Goal: Transaction & Acquisition: Purchase product/service

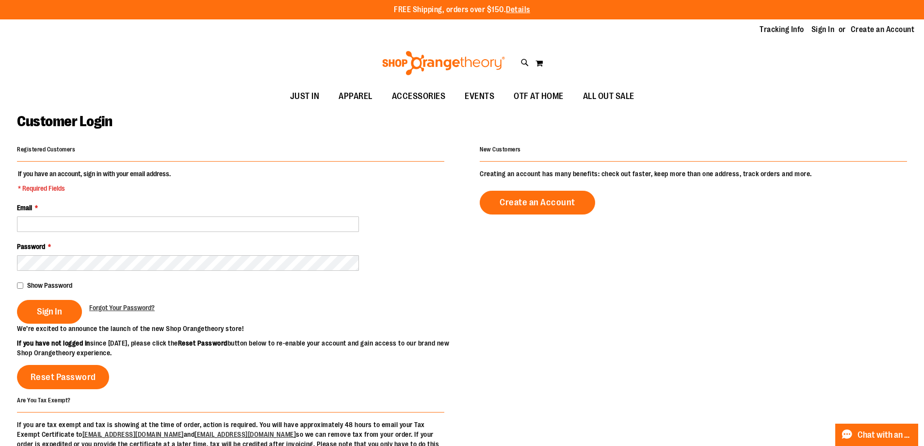
click at [302, 218] on input "Email *" at bounding box center [188, 224] width 342 height 16
type input "**********"
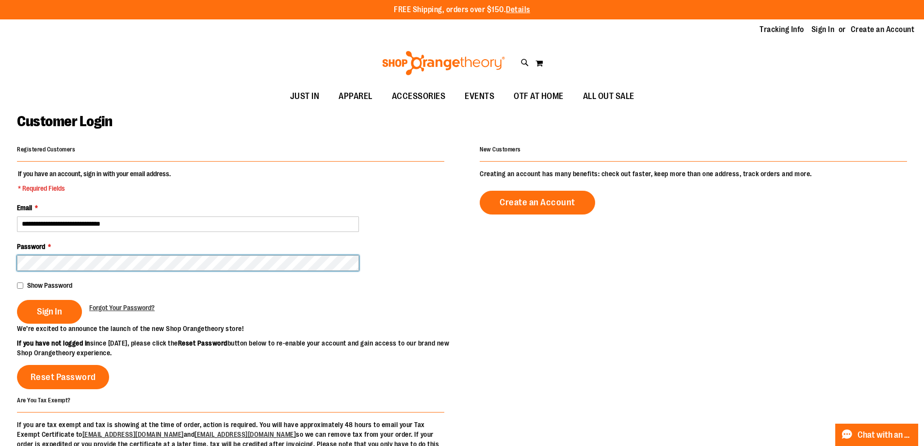
click at [17, 300] on button "Sign In" at bounding box center [49, 312] width 65 height 24
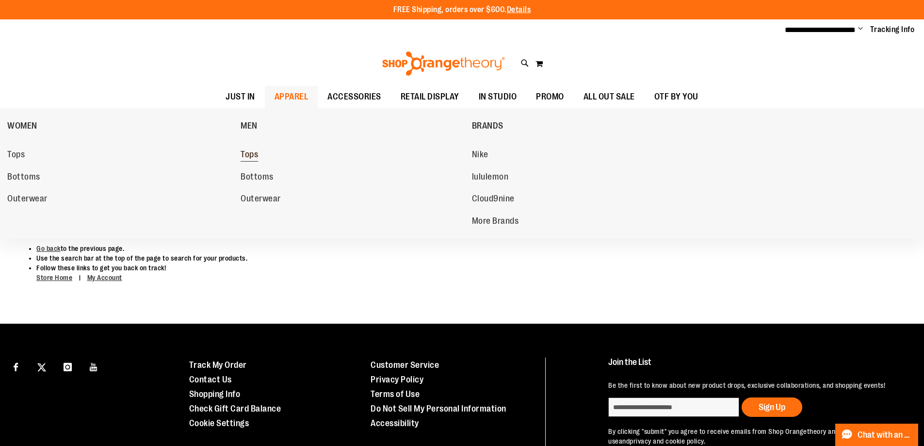
click at [258, 155] on span "Tops" at bounding box center [249, 155] width 17 height 12
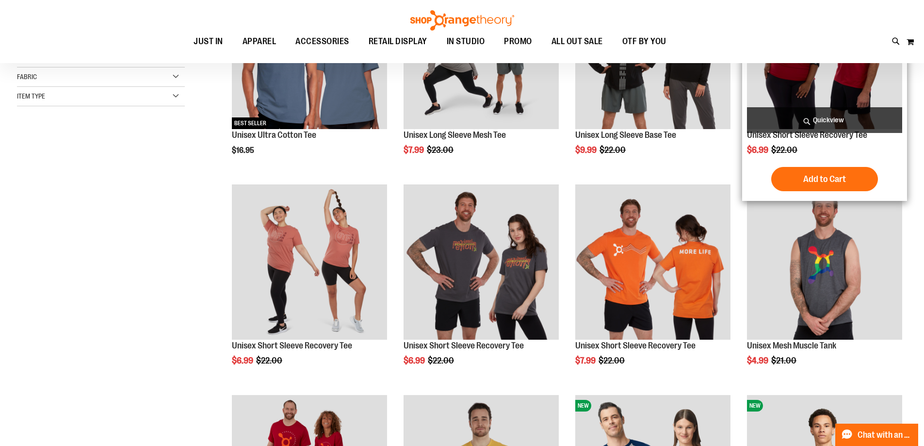
scroll to position [242, 0]
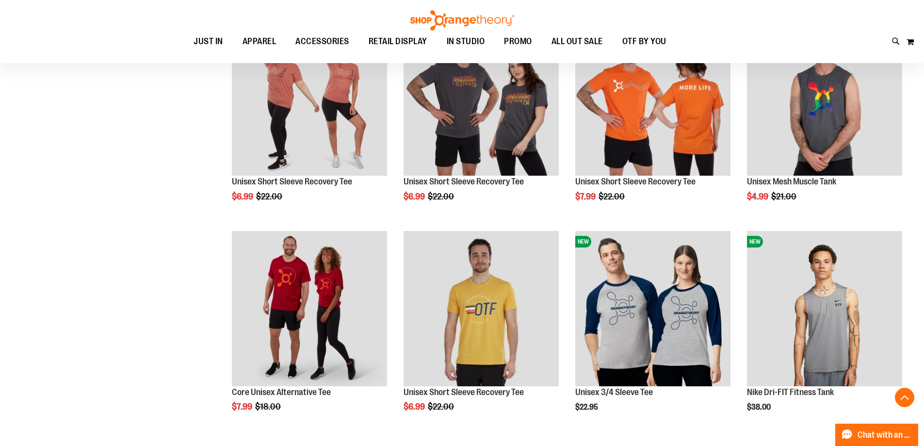
scroll to position [242, 0]
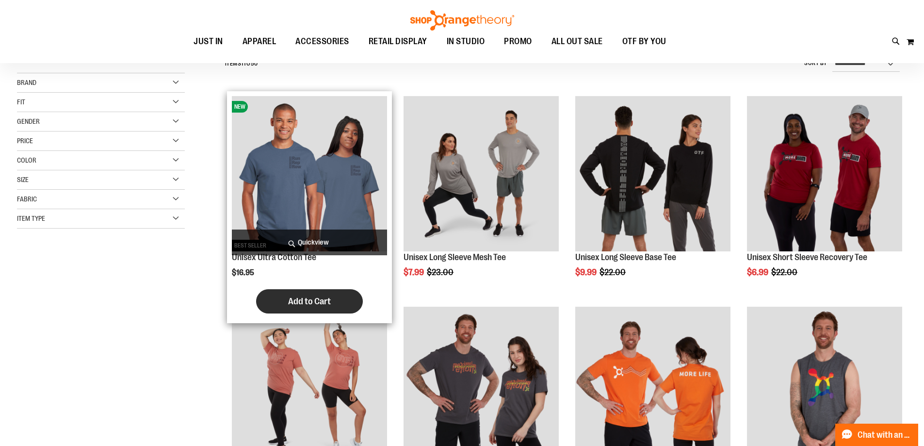
scroll to position [97, 0]
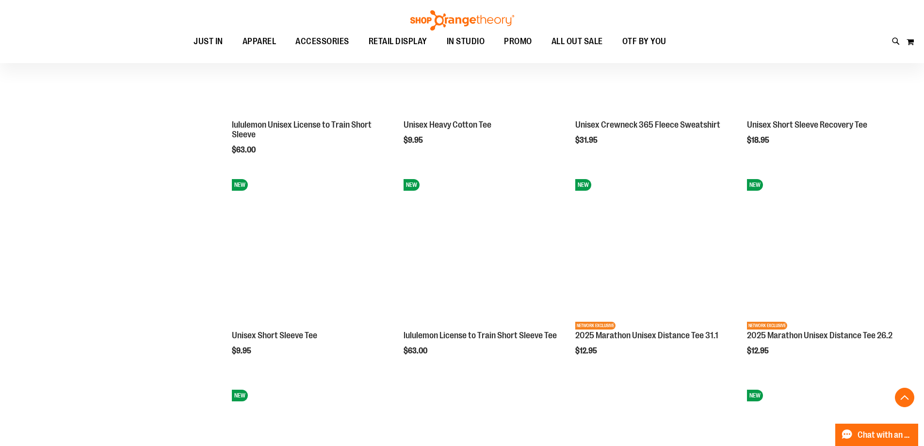
scroll to position [921, 0]
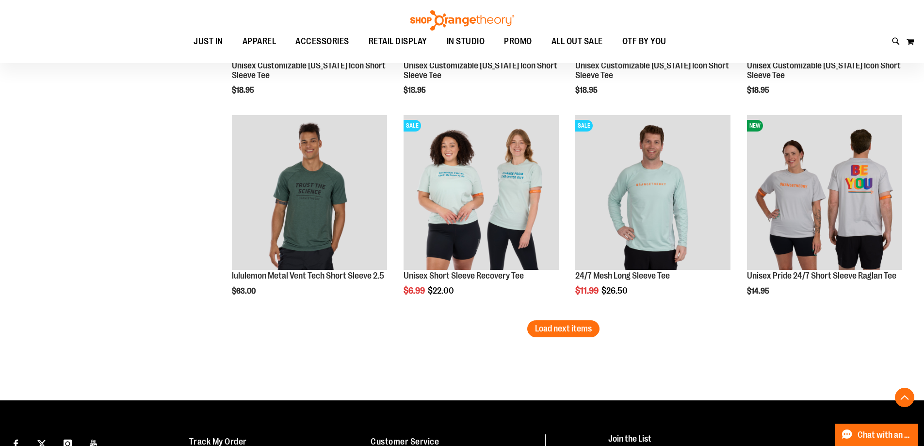
scroll to position [1750, 0]
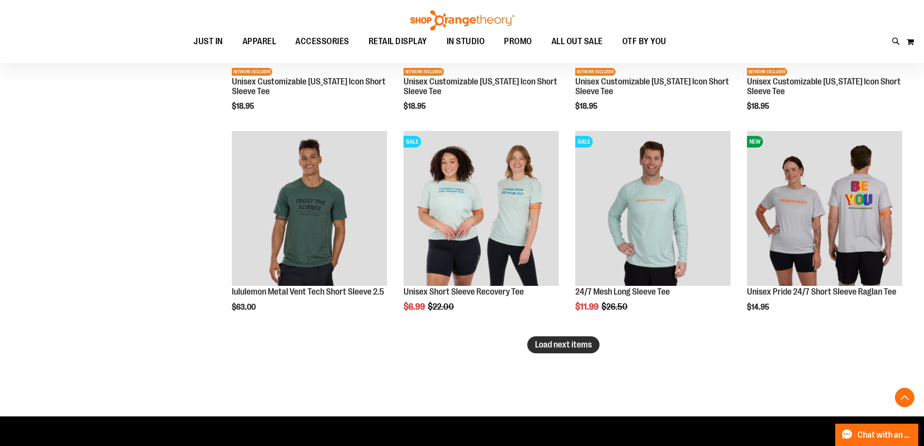
click at [588, 349] on span "Load next items" at bounding box center [563, 345] width 57 height 10
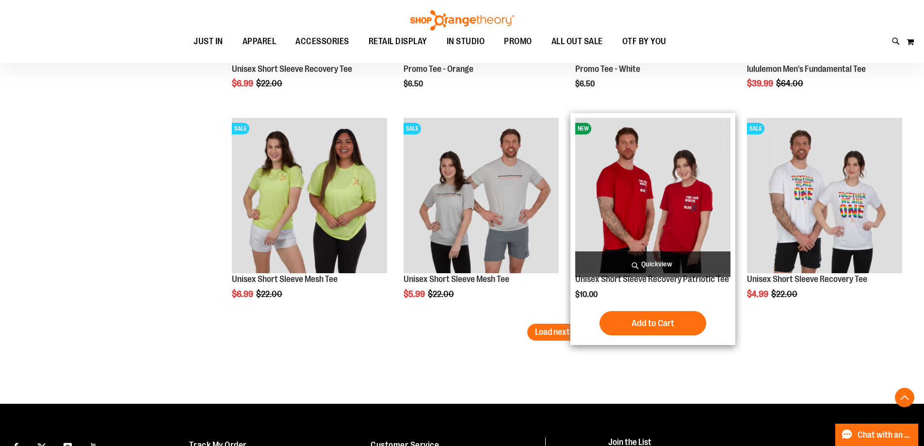
scroll to position [2380, 0]
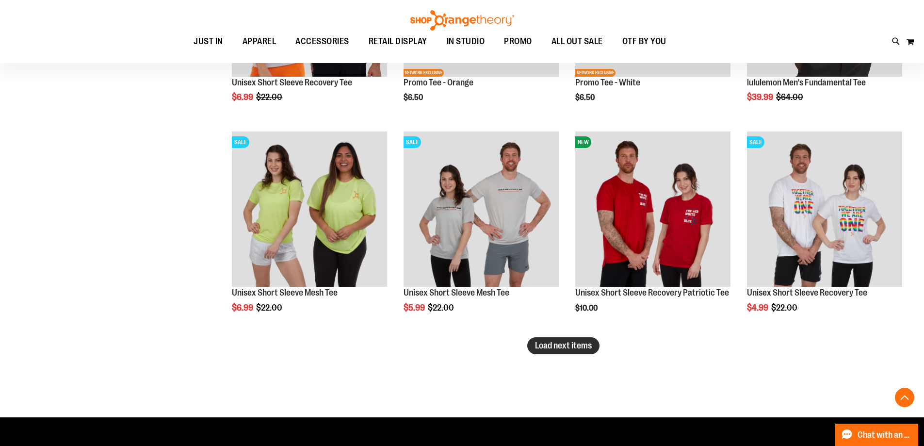
click at [575, 344] on span "Load next items" at bounding box center [563, 346] width 57 height 10
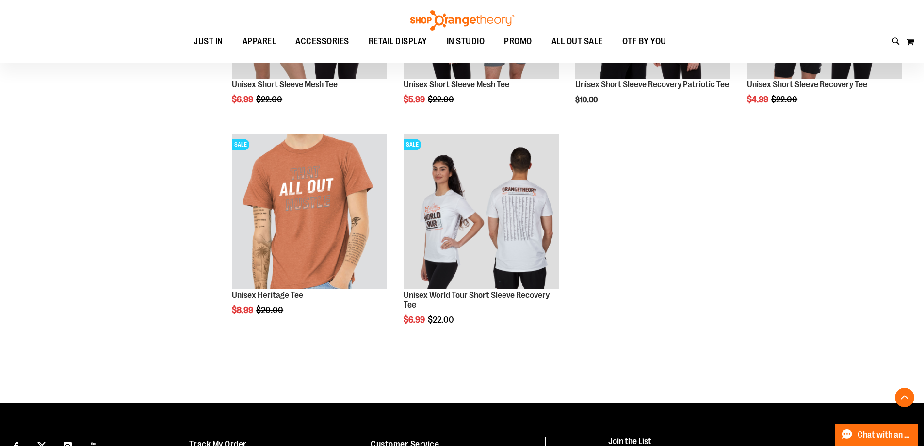
scroll to position [2623, 0]
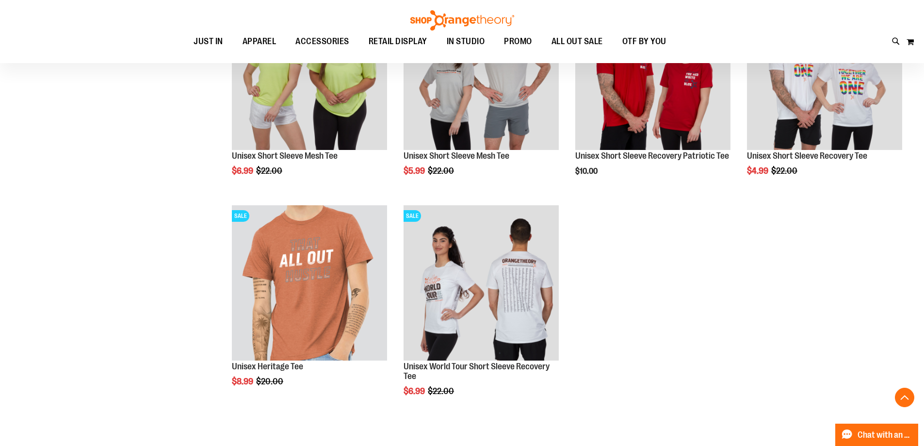
scroll to position [2526, 0]
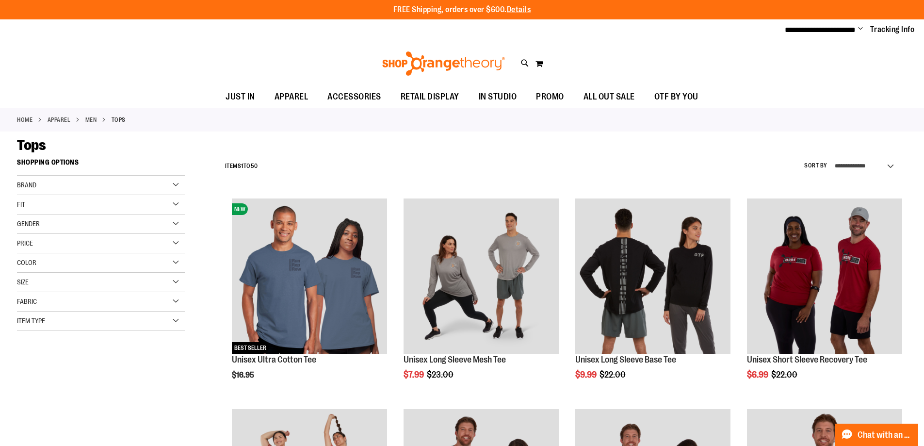
click at [93, 118] on link "MEN" at bounding box center [91, 119] width 12 height 9
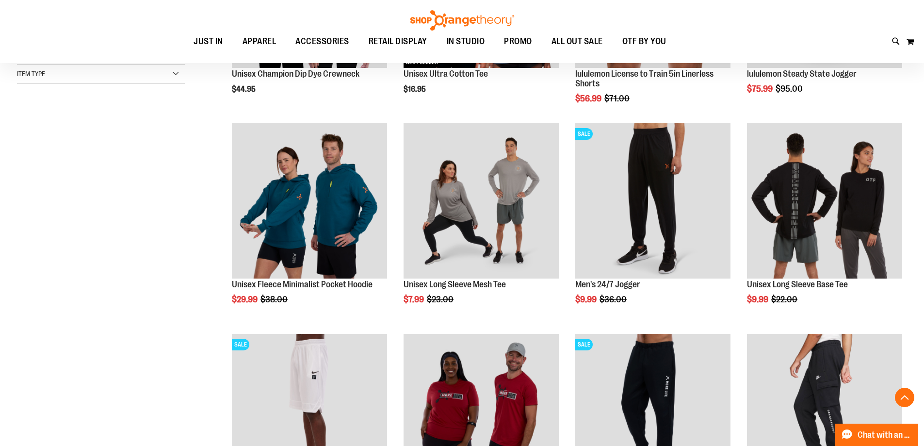
scroll to position [291, 0]
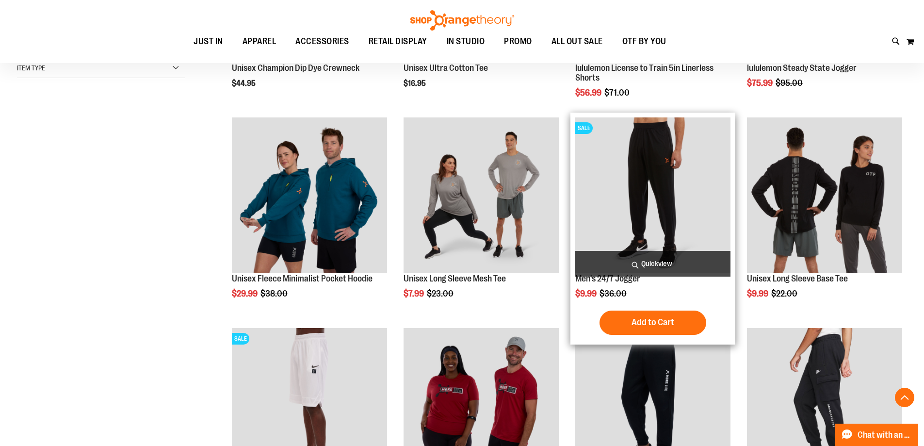
click at [642, 285] on div "Men's 24/7 Jogger $9.99 Regular Price $36.00 Quickview Add to Cart" at bounding box center [652, 228] width 155 height 222
click at [630, 280] on link "Men's 24/7 Jogger" at bounding box center [607, 279] width 65 height 10
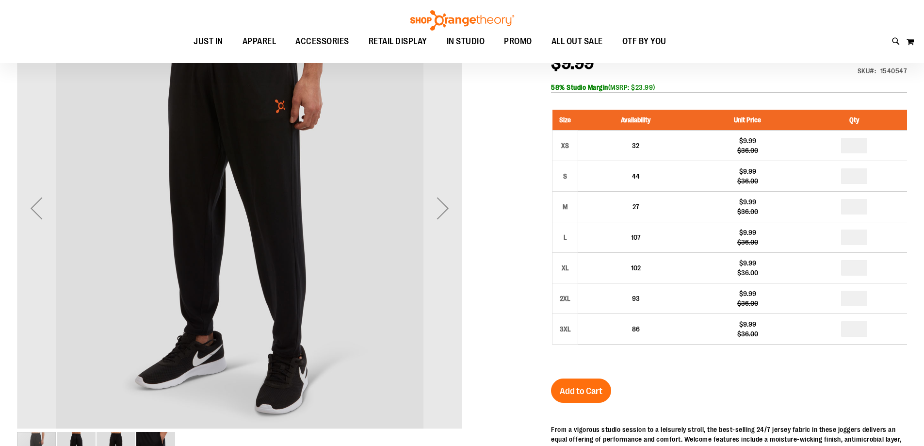
scroll to position [48, 0]
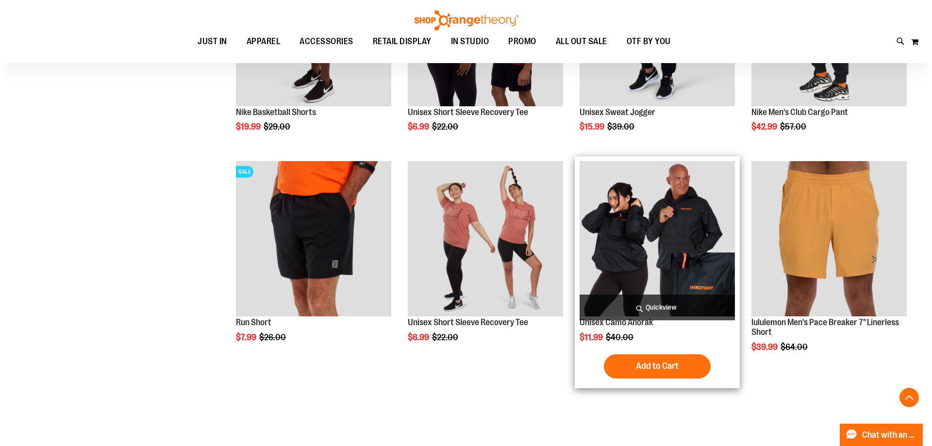
scroll to position [678, 0]
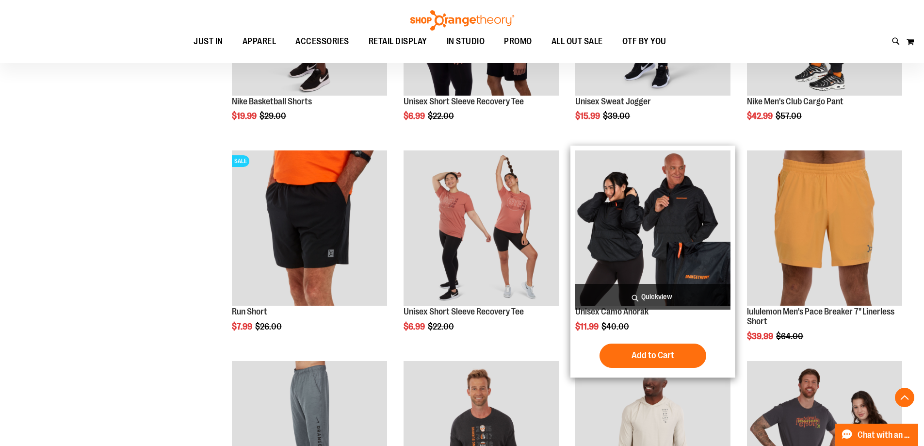
click at [670, 288] on span "Quickview" at bounding box center [652, 297] width 155 height 26
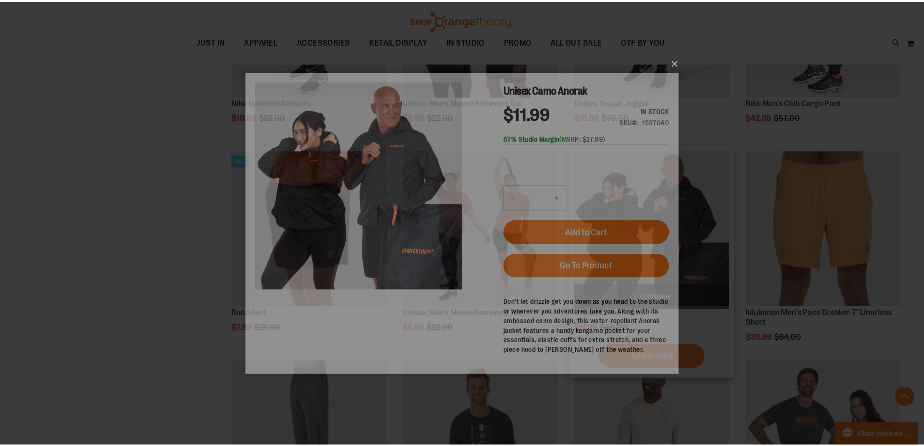
scroll to position [0, 0]
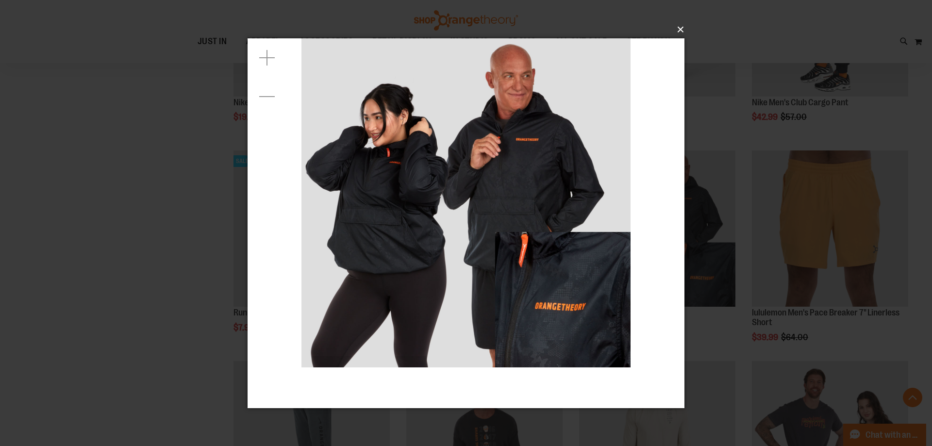
click at [683, 31] on button "×" at bounding box center [468, 29] width 437 height 21
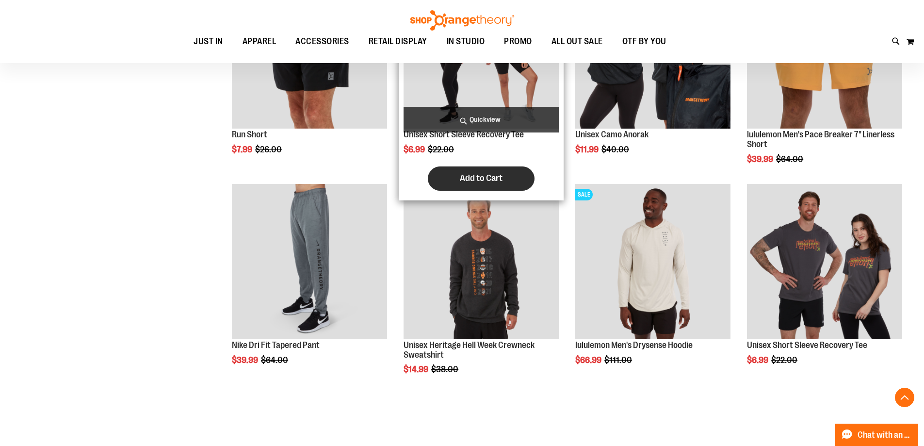
scroll to position [872, 0]
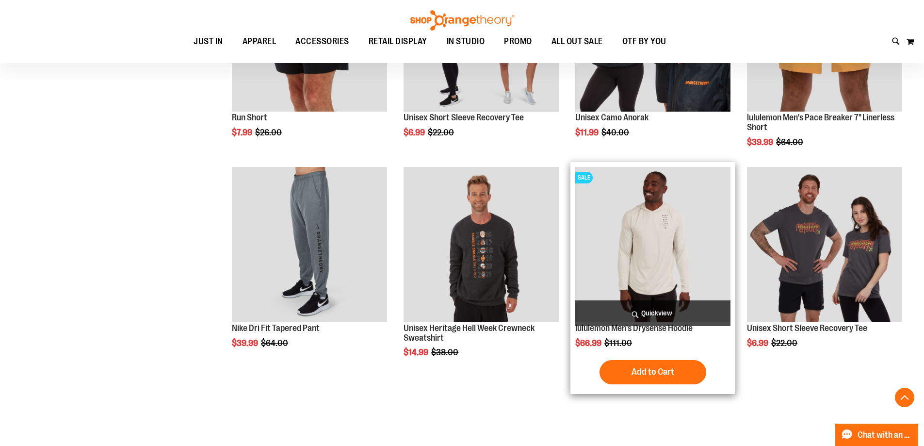
click at [636, 250] on img "product" at bounding box center [652, 244] width 155 height 155
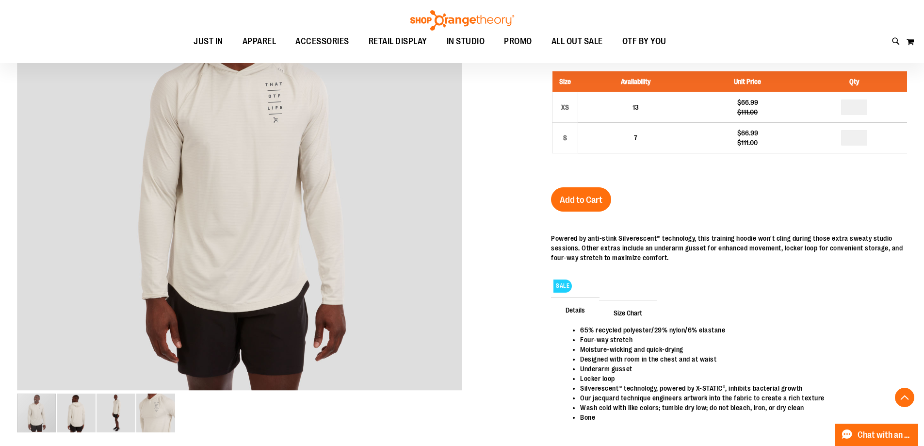
scroll to position [242, 0]
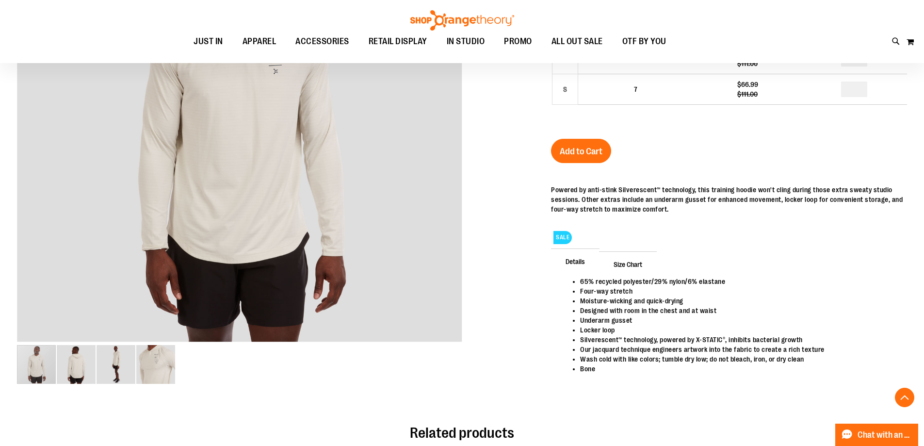
click at [624, 266] on span "Size Chart" at bounding box center [628, 263] width 58 height 25
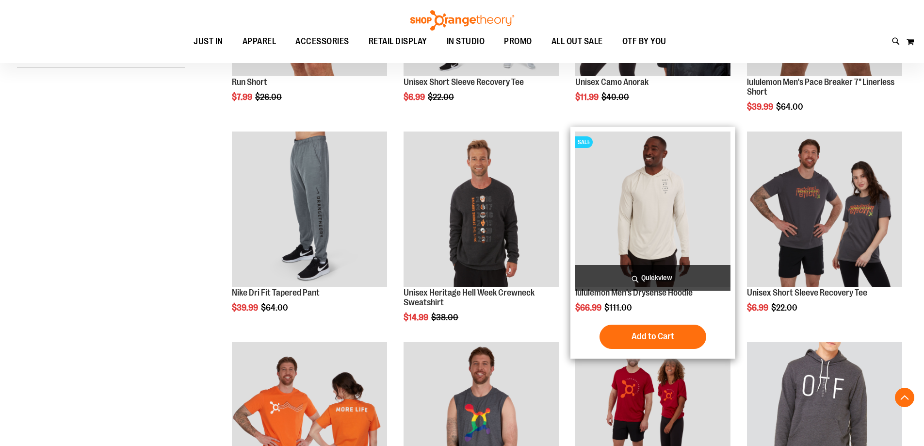
scroll to position [73, 0]
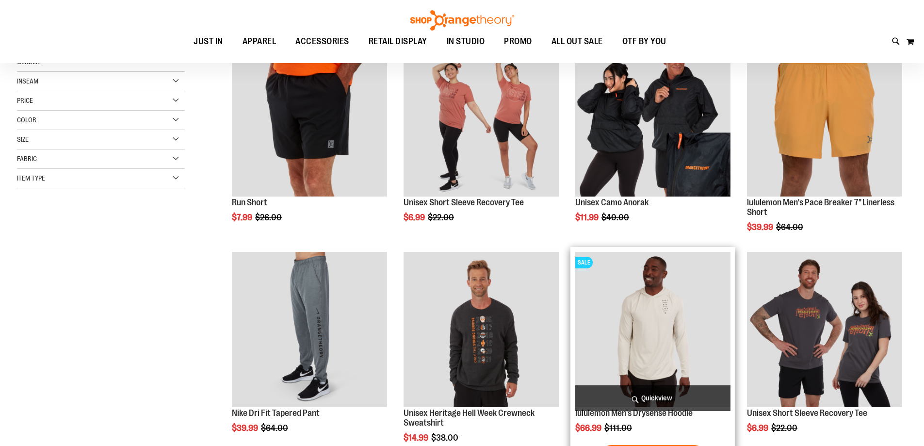
scroll to position [267, 0]
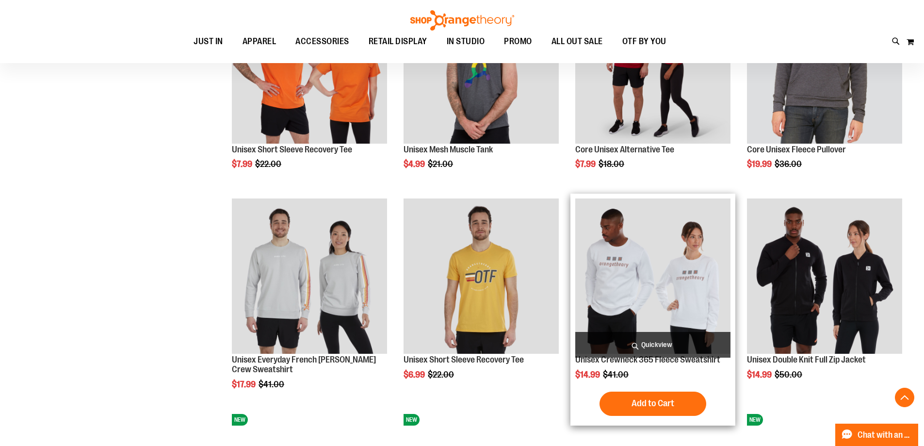
scroll to position [607, 0]
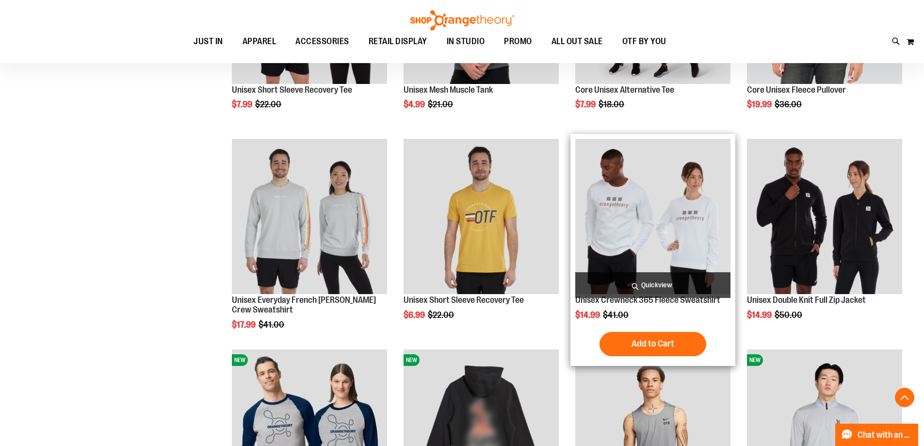
click at [681, 227] on img "product" at bounding box center [652, 216] width 155 height 155
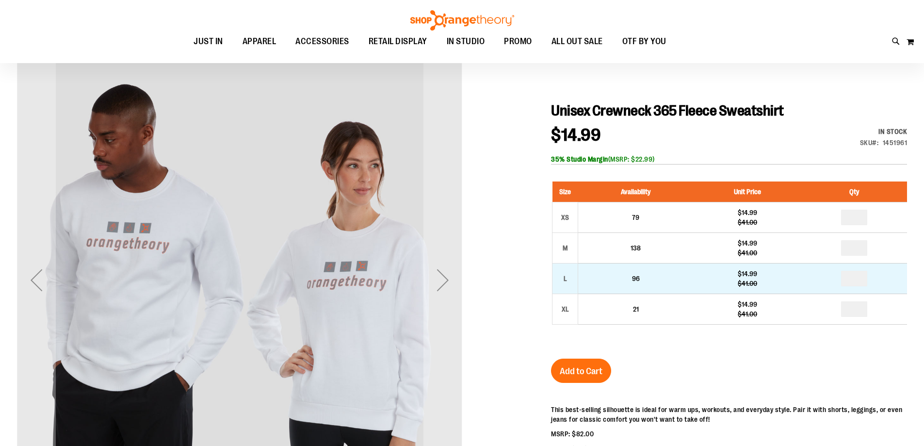
scroll to position [97, 0]
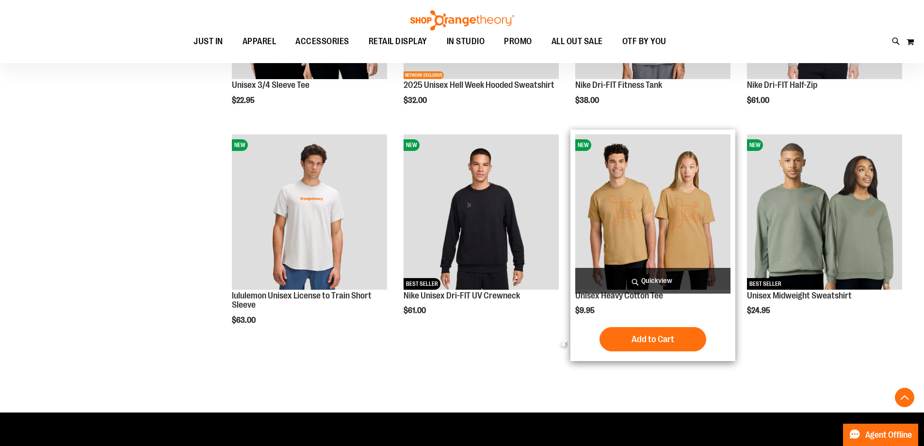
scroll to position [292, 0]
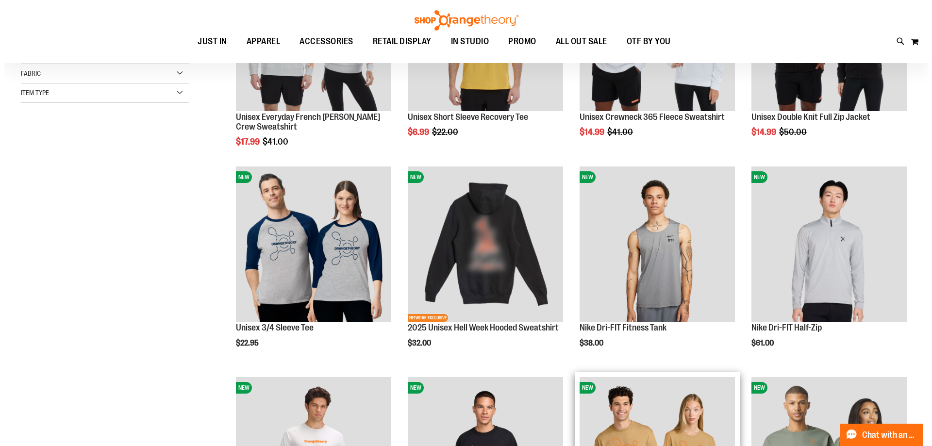
scroll to position [0, 0]
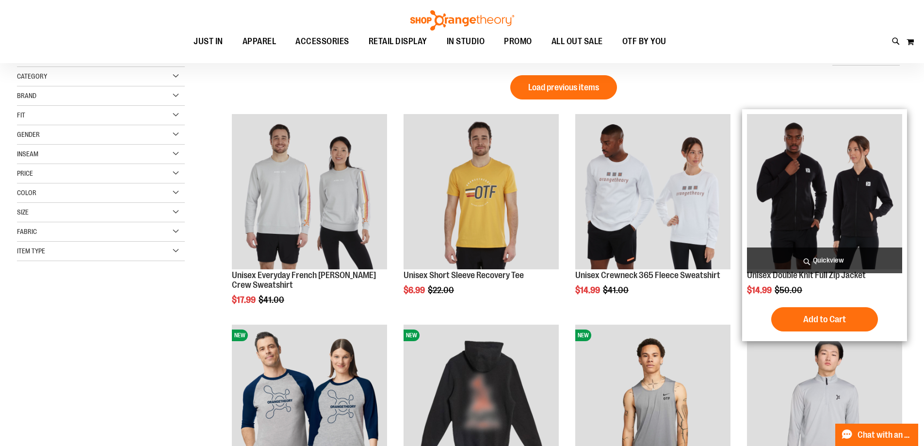
click at [828, 255] on span "Quickview" at bounding box center [824, 260] width 155 height 26
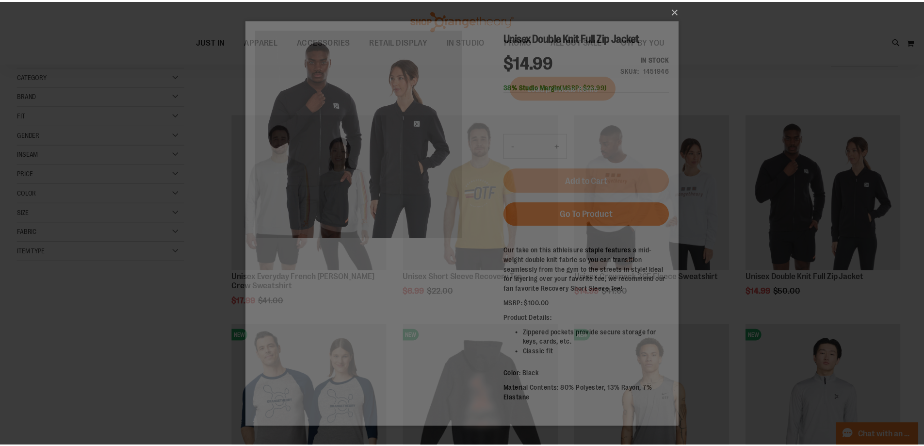
scroll to position [0, 0]
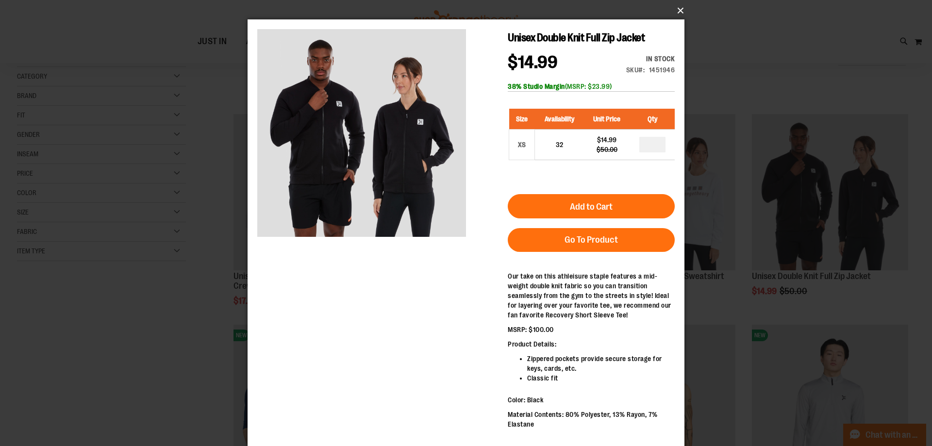
click at [679, 15] on button "×" at bounding box center [468, 10] width 437 height 21
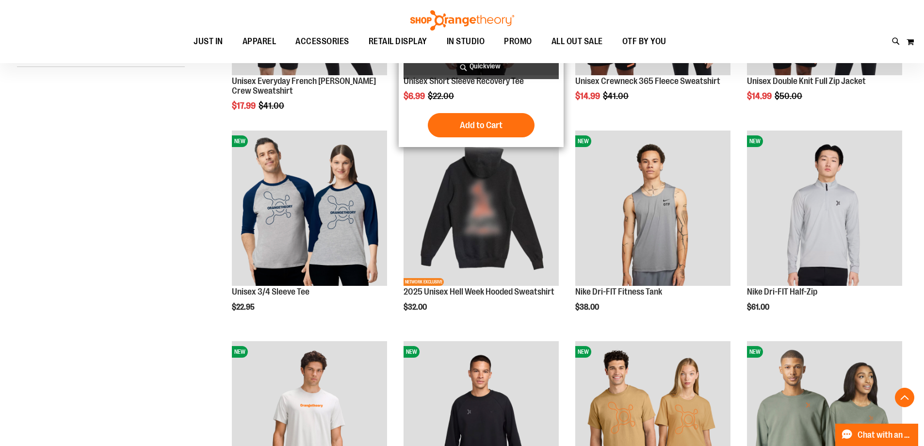
scroll to position [146, 0]
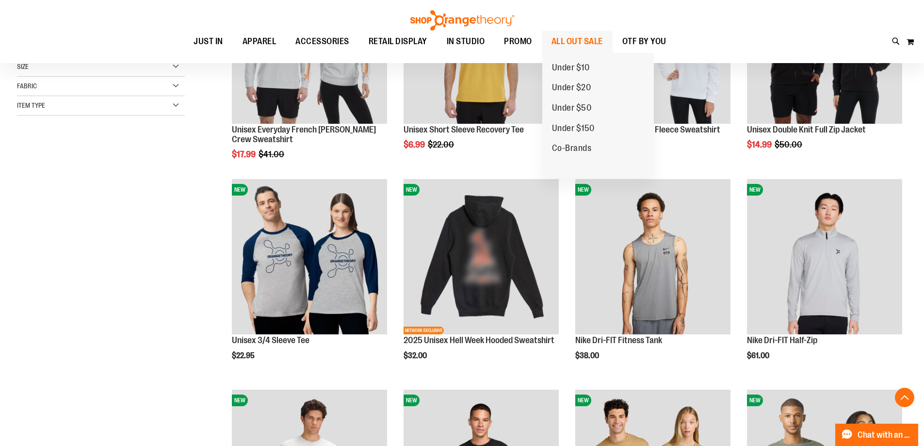
click at [563, 38] on span "ALL OUT SALE" at bounding box center [577, 42] width 51 height 22
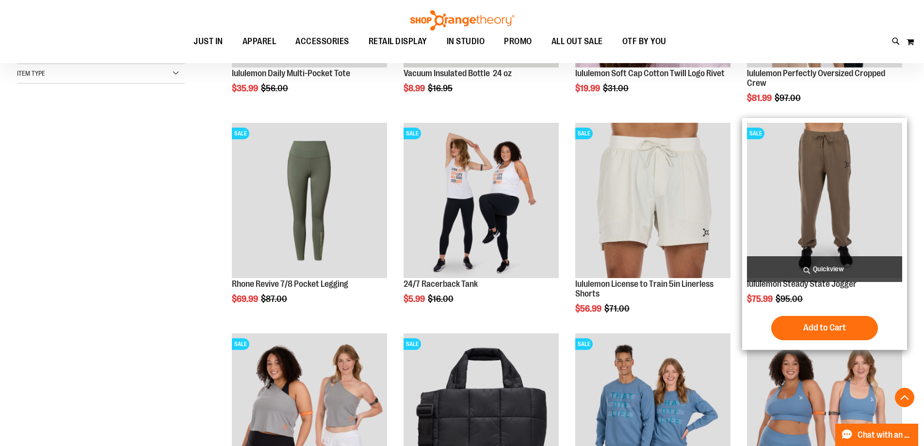
scroll to position [291, 0]
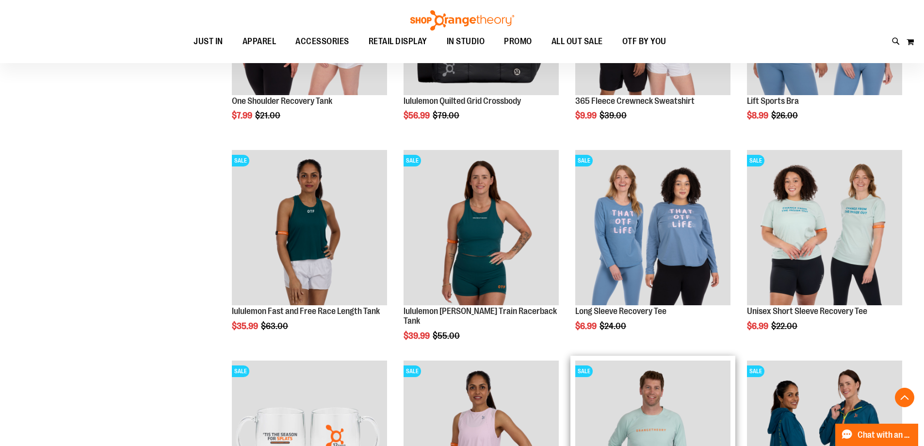
scroll to position [921, 0]
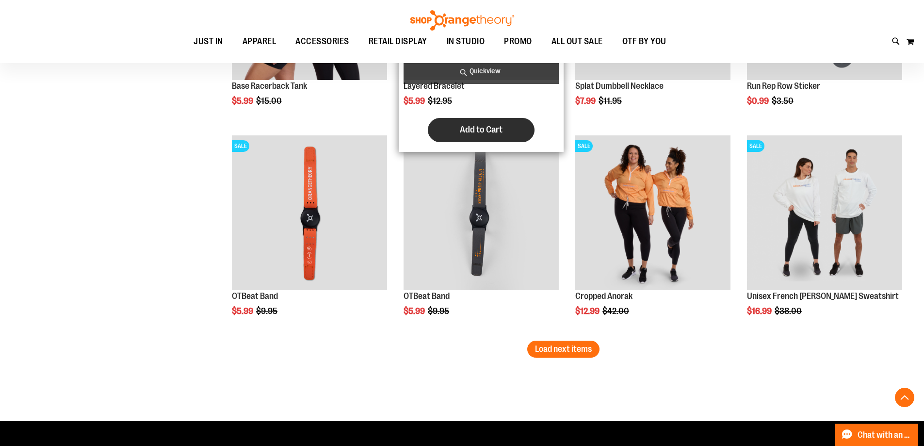
scroll to position [1746, 0]
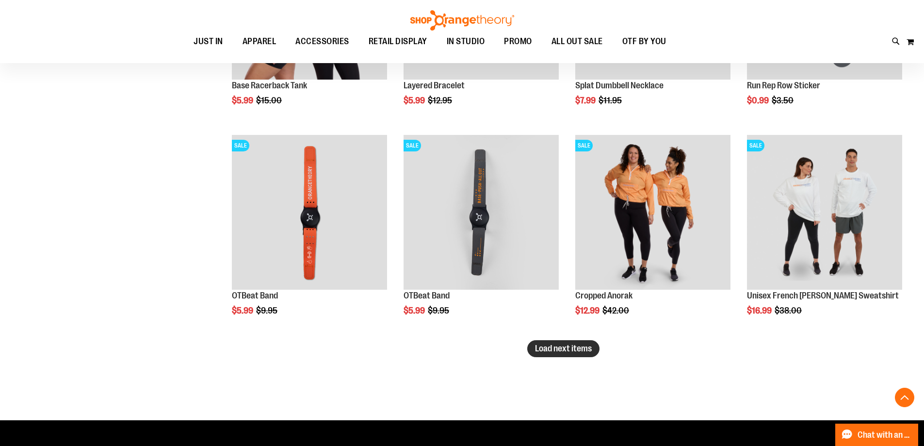
click at [572, 349] on span "Load next items" at bounding box center [563, 349] width 57 height 10
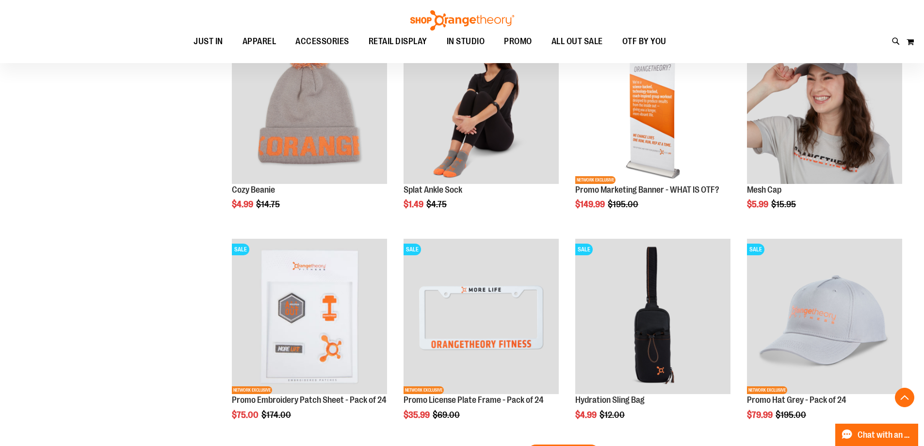
scroll to position [2377, 0]
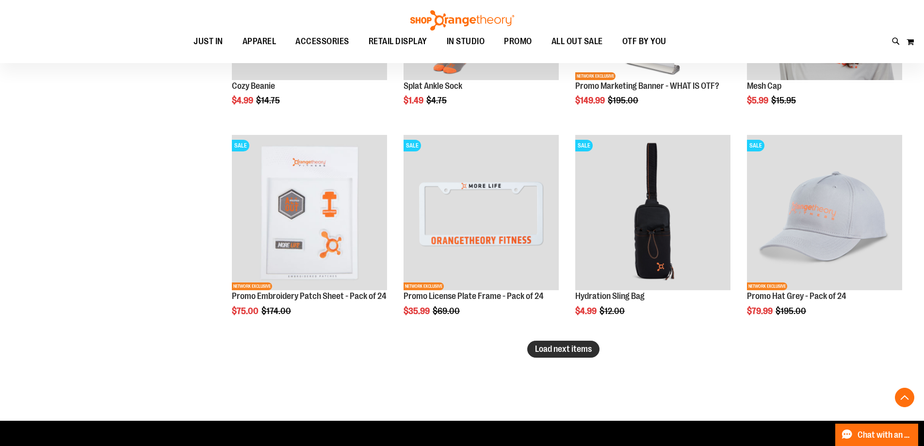
click at [567, 350] on span "Load next items" at bounding box center [563, 349] width 57 height 10
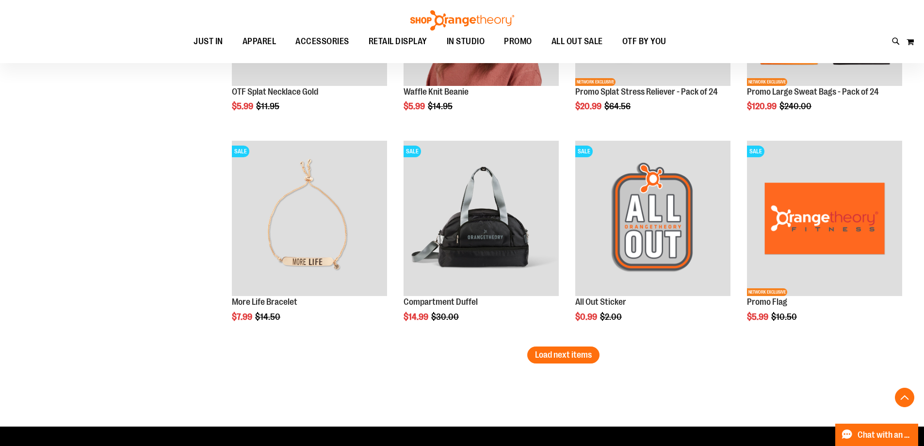
scroll to position [3008, 0]
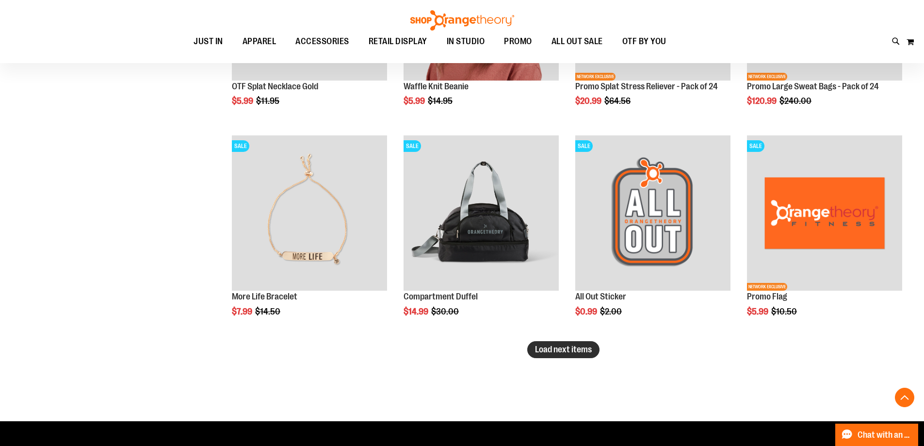
click at [592, 349] on span "Load next items" at bounding box center [563, 350] width 57 height 10
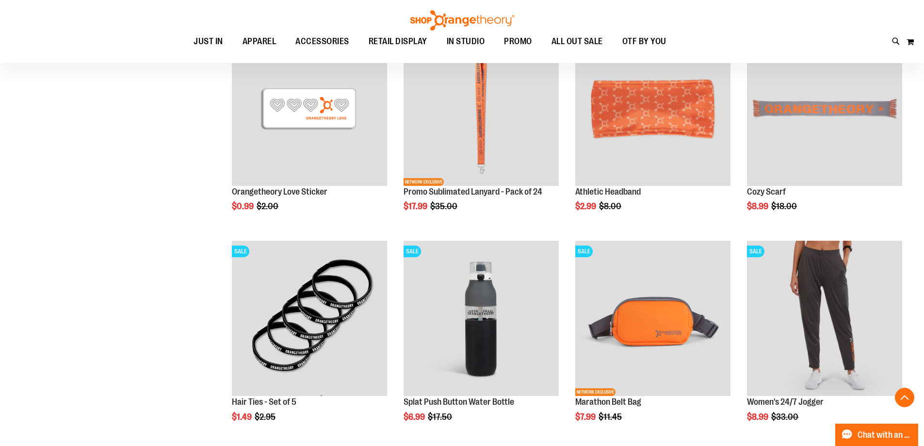
scroll to position [3590, 0]
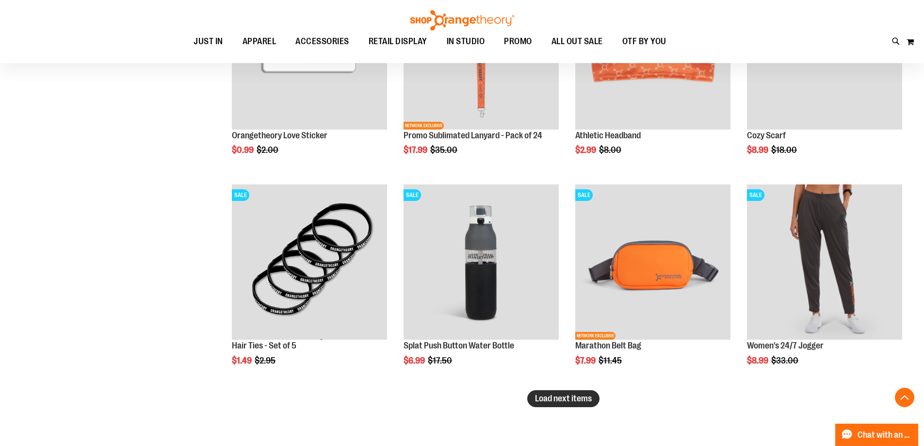
click at [558, 394] on span "Load next items" at bounding box center [563, 399] width 57 height 10
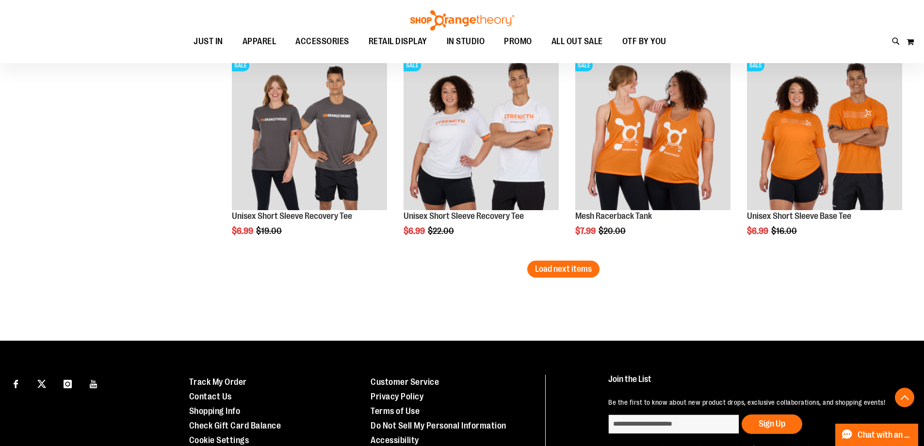
scroll to position [4366, 0]
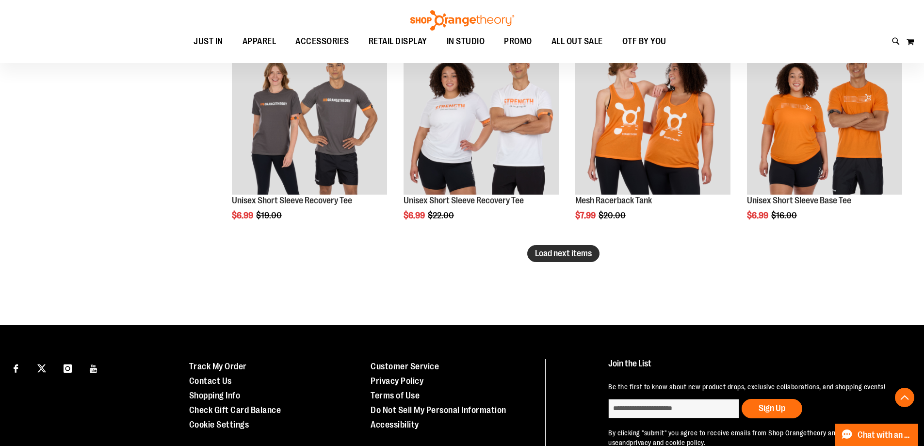
click at [586, 253] on span "Load next items" at bounding box center [563, 253] width 57 height 10
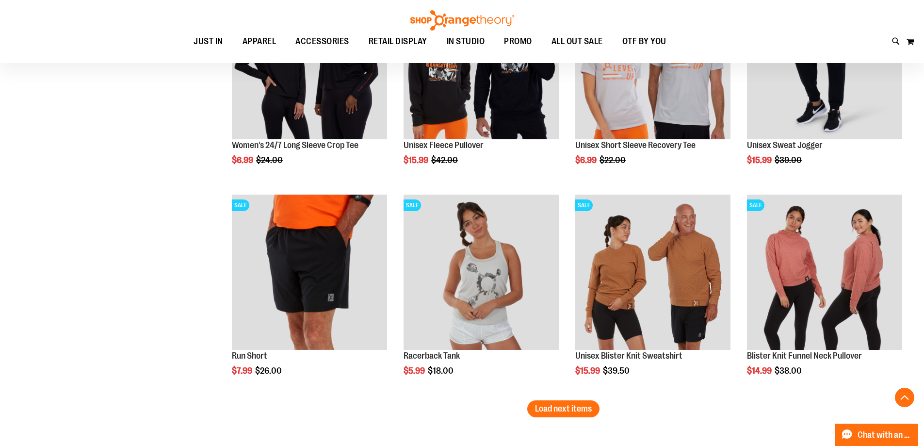
scroll to position [4900, 0]
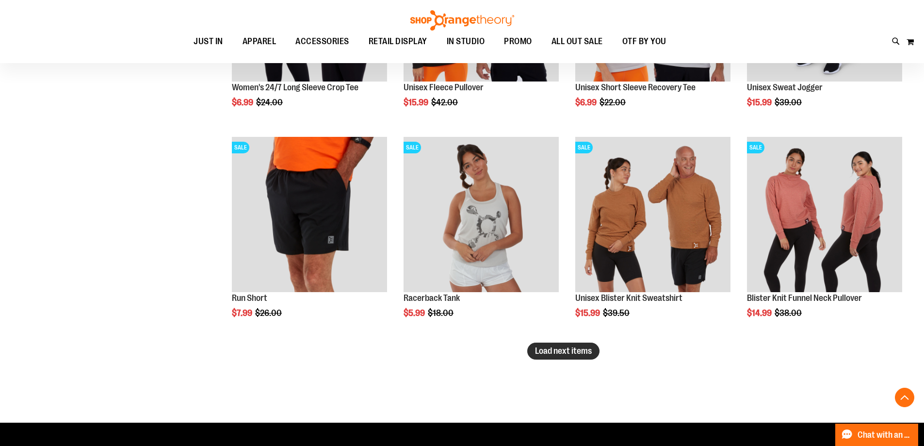
click at [580, 358] on button "Load next items" at bounding box center [563, 351] width 72 height 17
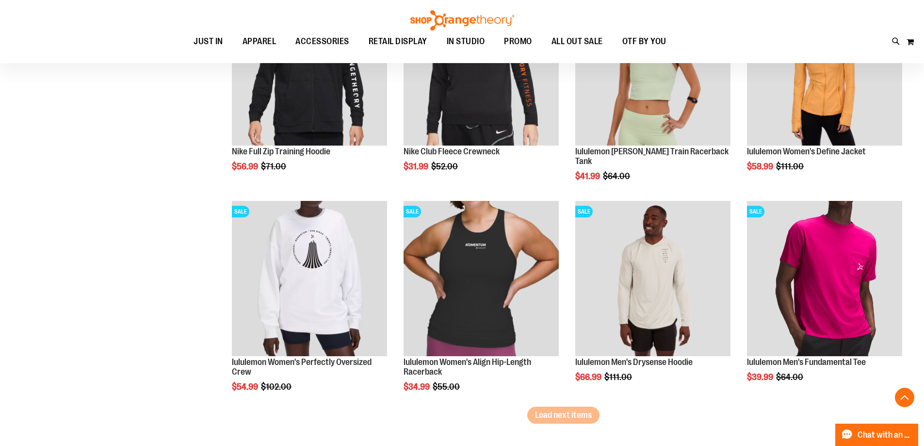
scroll to position [5482, 0]
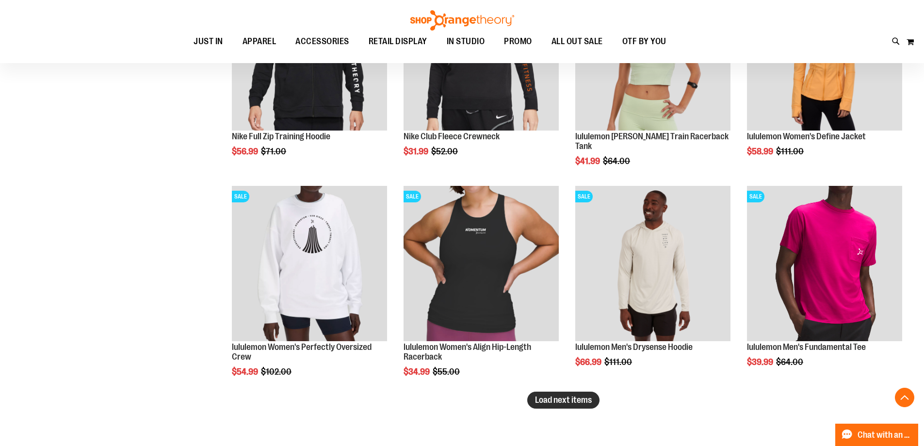
click at [558, 399] on span "Load next items" at bounding box center [563, 400] width 57 height 10
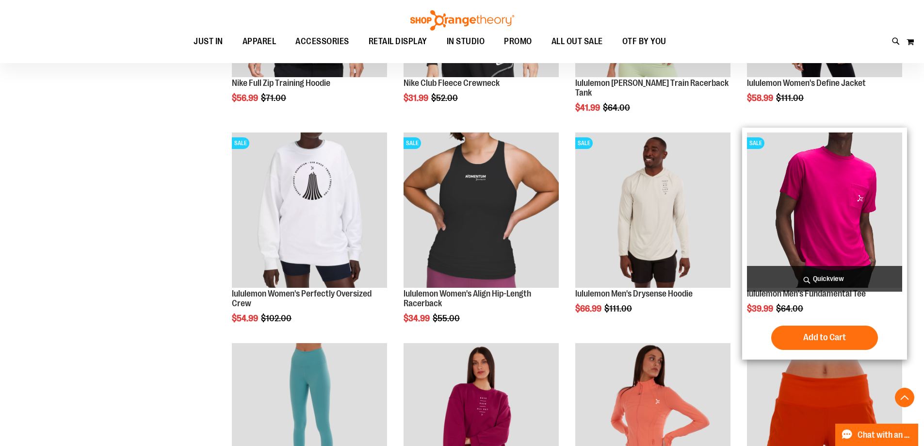
scroll to position [5628, 0]
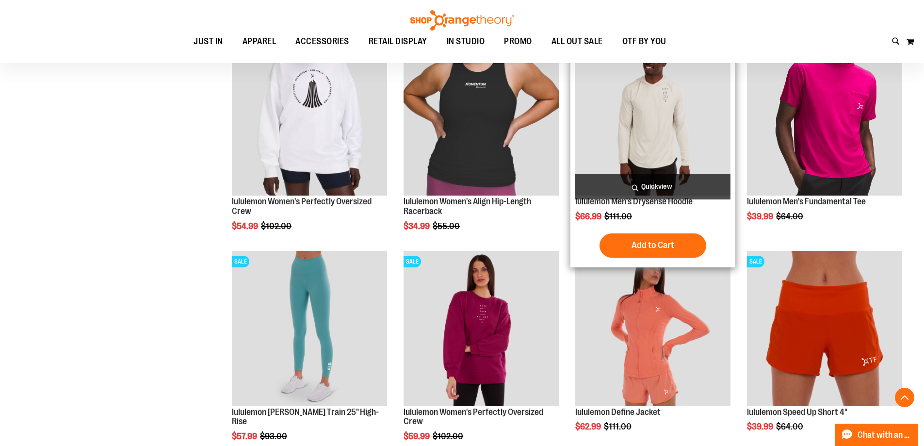
click at [637, 126] on img "product" at bounding box center [652, 117] width 155 height 155
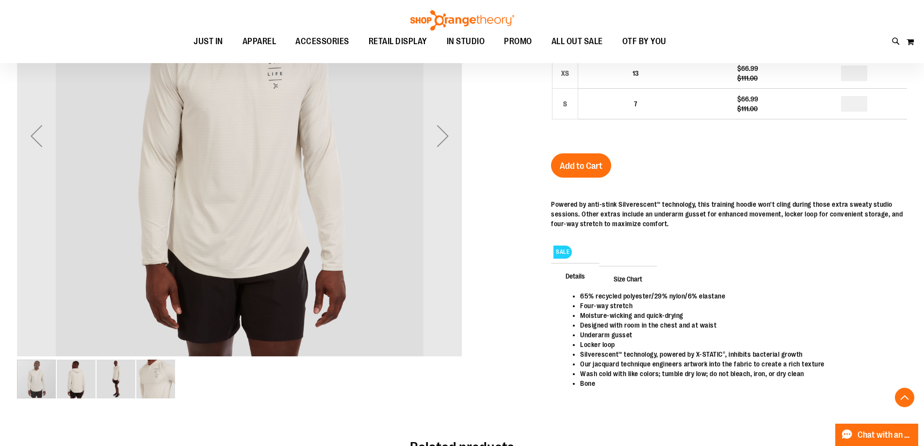
scroll to position [97, 0]
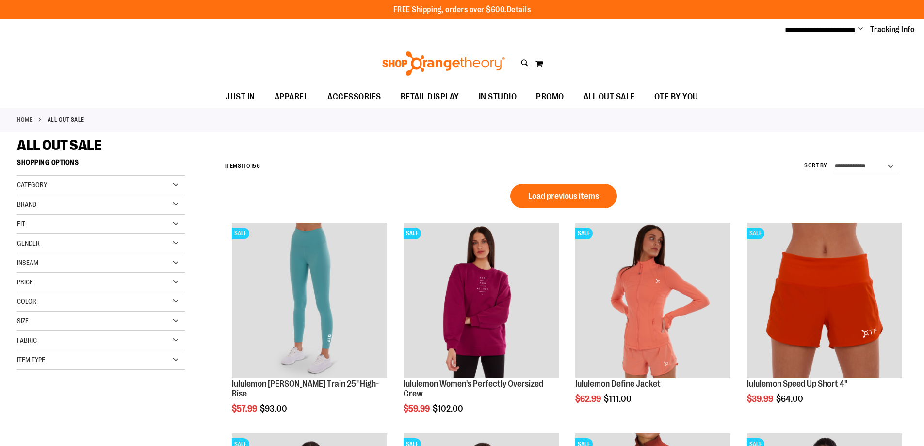
scroll to position [656, 0]
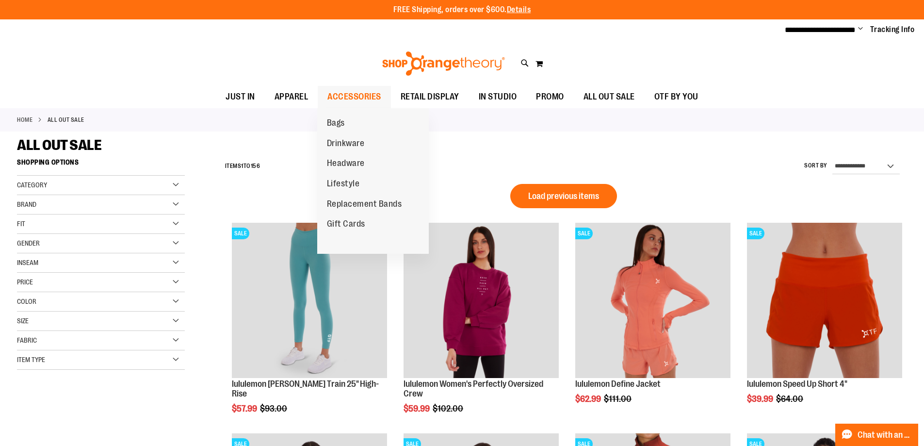
click at [333, 91] on span "ACCESSORIES" at bounding box center [355, 97] width 54 height 22
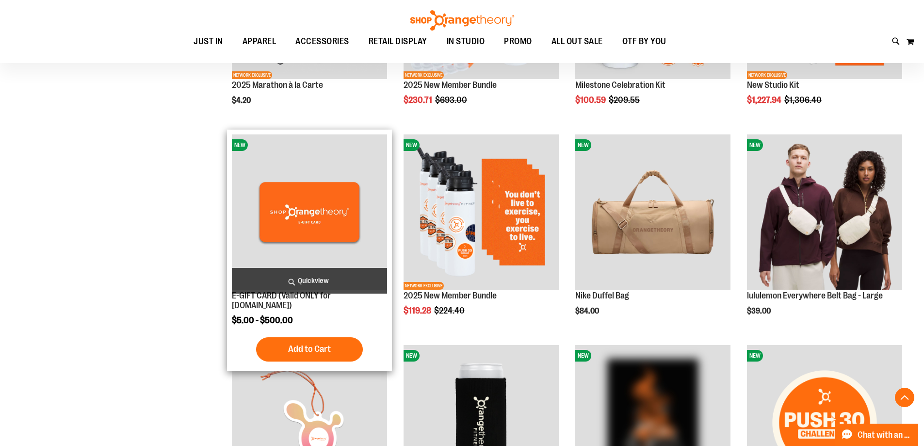
scroll to position [291, 0]
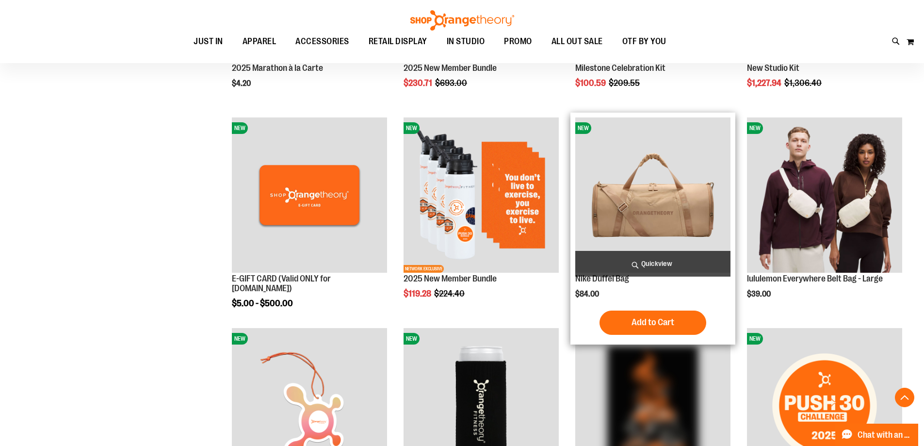
click at [689, 217] on img "product" at bounding box center [652, 194] width 155 height 155
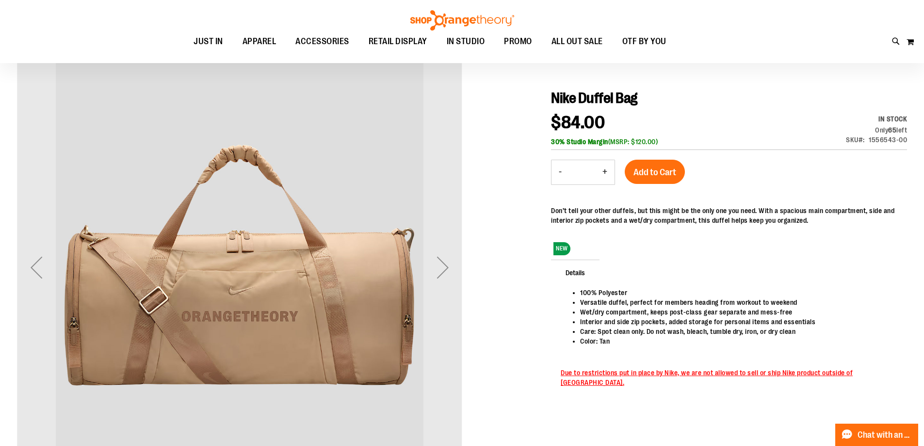
scroll to position [97, 0]
click at [439, 267] on div "Next" at bounding box center [443, 266] width 39 height 39
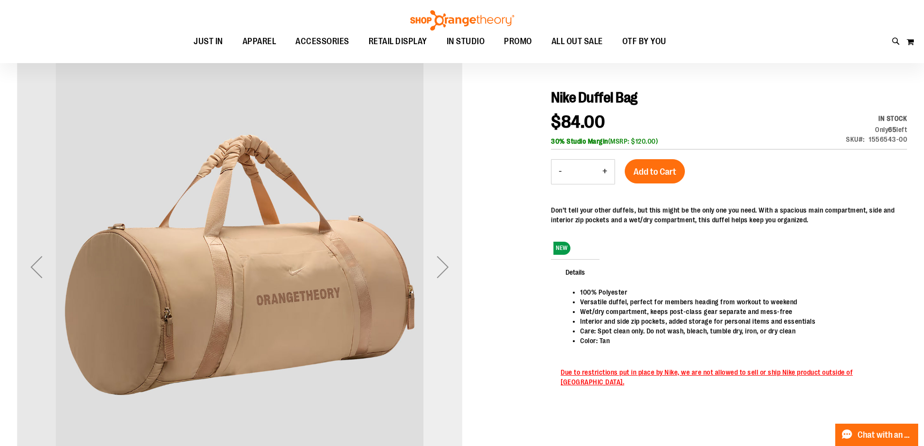
click at [439, 267] on div "Next" at bounding box center [443, 266] width 39 height 39
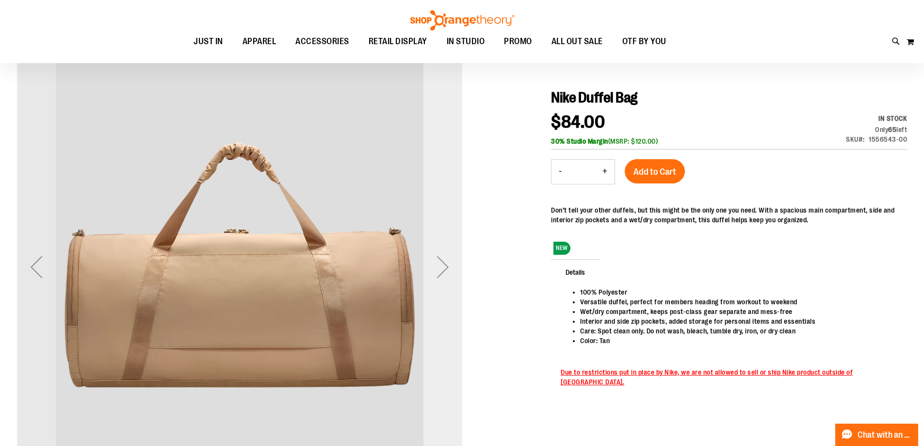
click at [439, 267] on div "Next" at bounding box center [443, 266] width 39 height 39
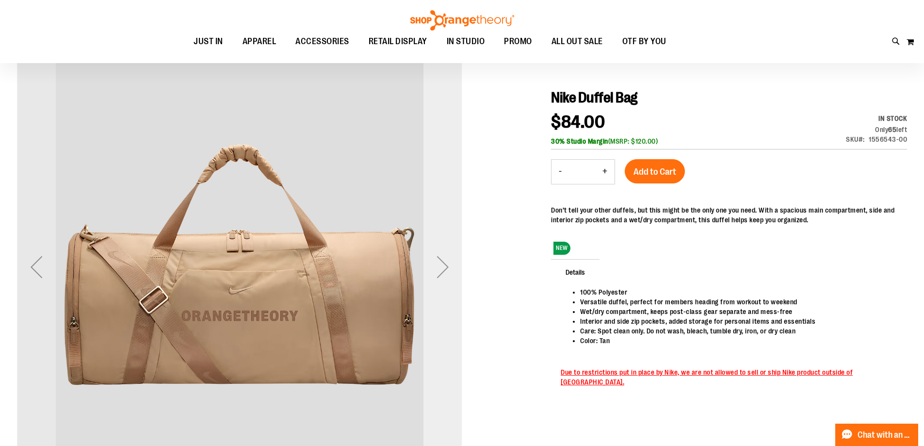
click at [439, 267] on div "Next" at bounding box center [443, 266] width 39 height 39
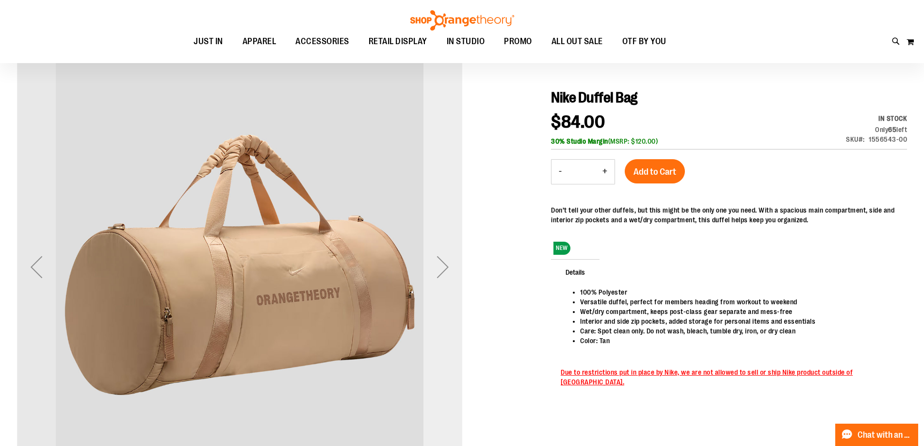
click at [439, 267] on div "Next" at bounding box center [443, 266] width 39 height 39
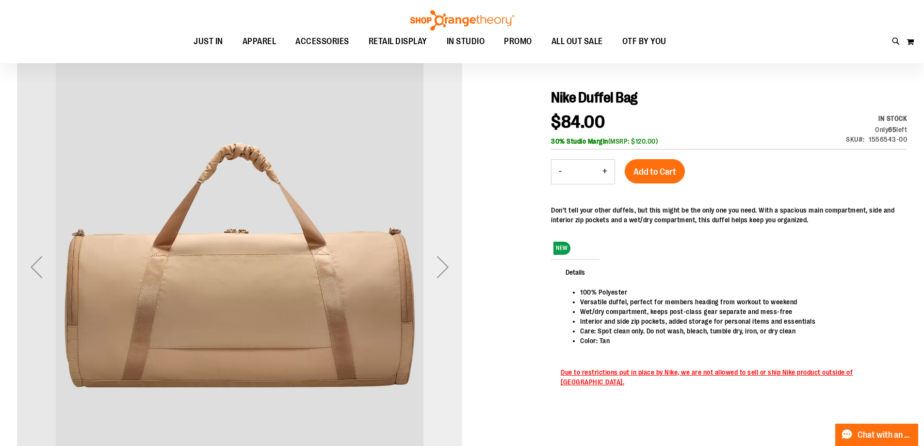
click at [439, 267] on div "Next" at bounding box center [443, 266] width 39 height 39
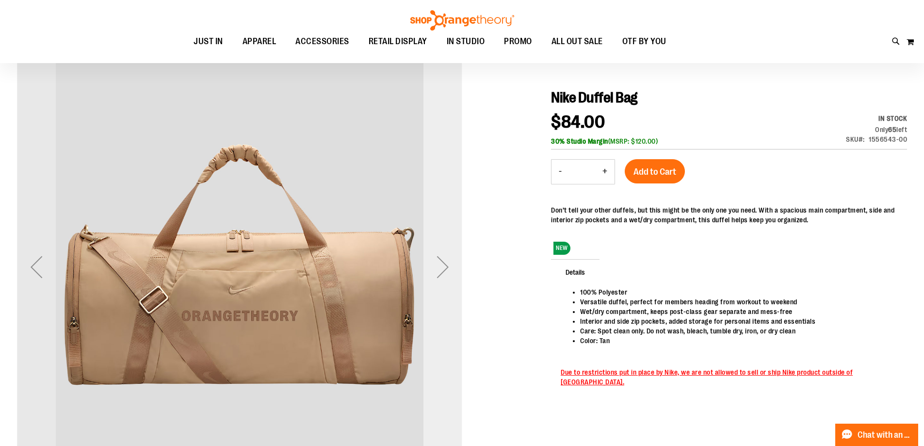
click at [439, 264] on div "Next" at bounding box center [443, 266] width 39 height 39
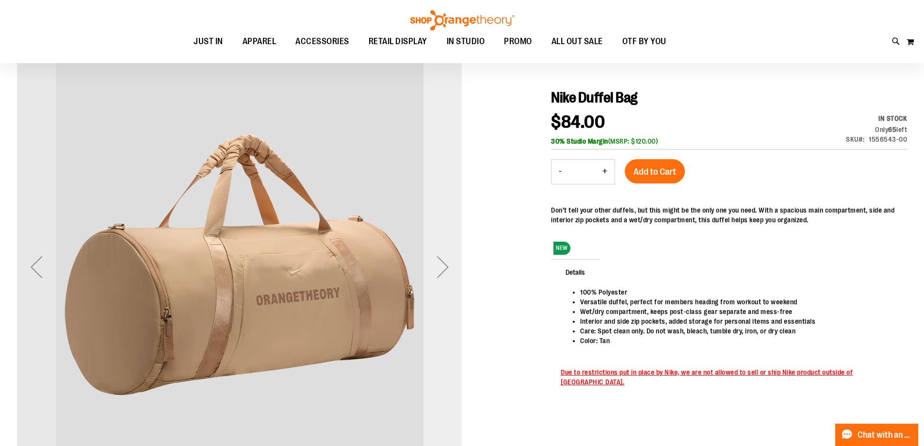
click at [439, 264] on div "Next" at bounding box center [443, 266] width 39 height 39
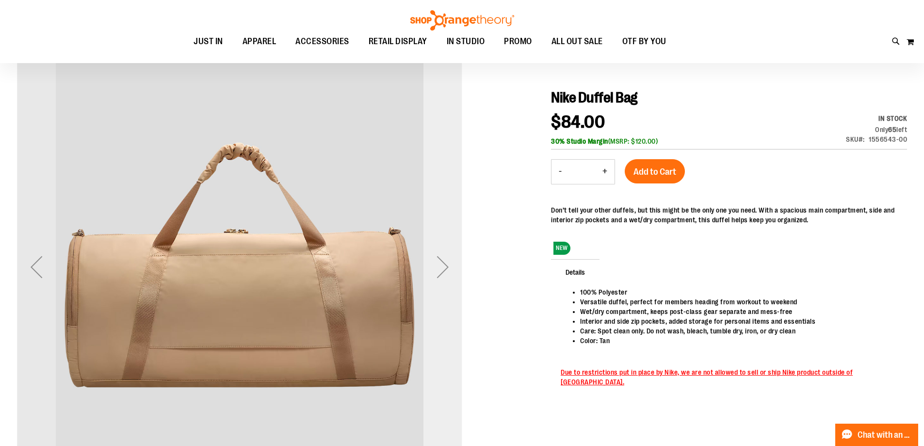
click at [439, 264] on div "Next" at bounding box center [443, 266] width 39 height 39
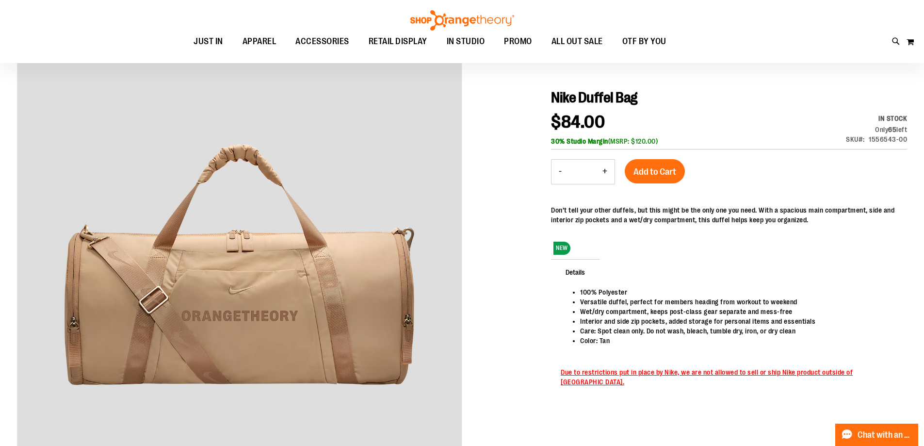
click at [502, 261] on div at bounding box center [462, 293] width 890 height 498
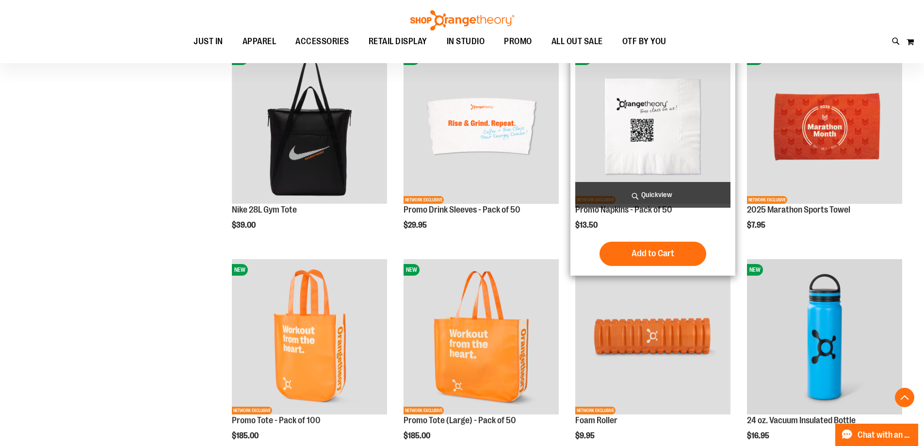
scroll to position [867, 0]
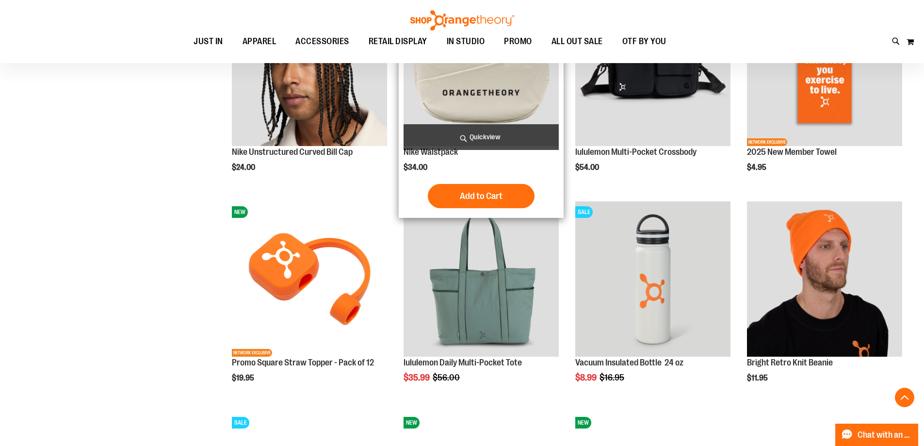
scroll to position [1207, 0]
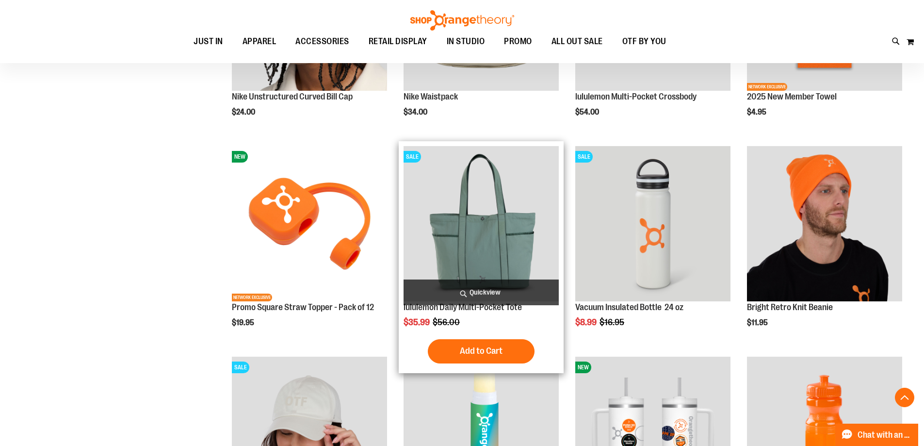
click at [505, 223] on img "product" at bounding box center [481, 223] width 155 height 155
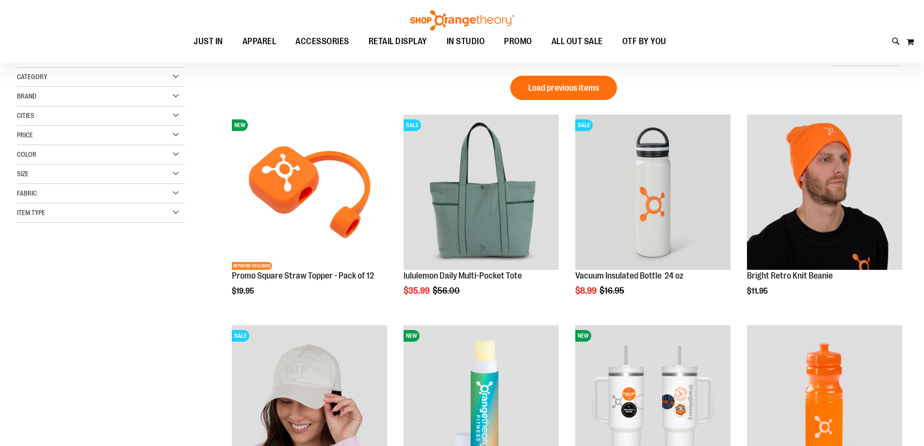
scroll to position [38, 0]
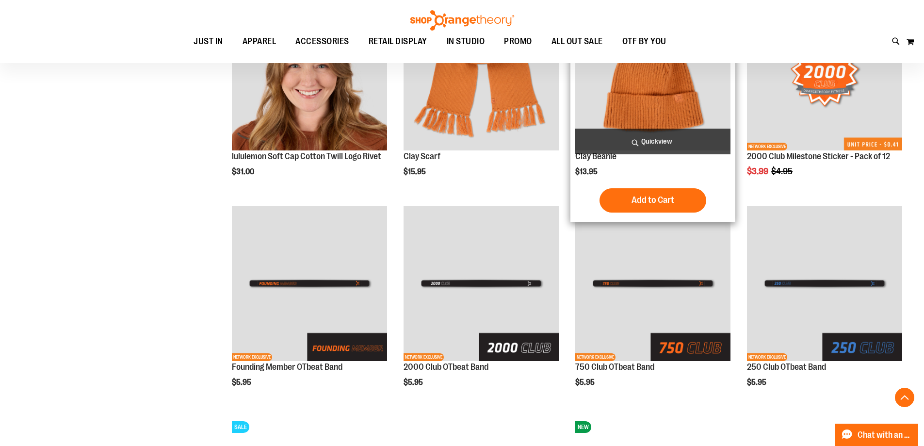
scroll to position [766, 0]
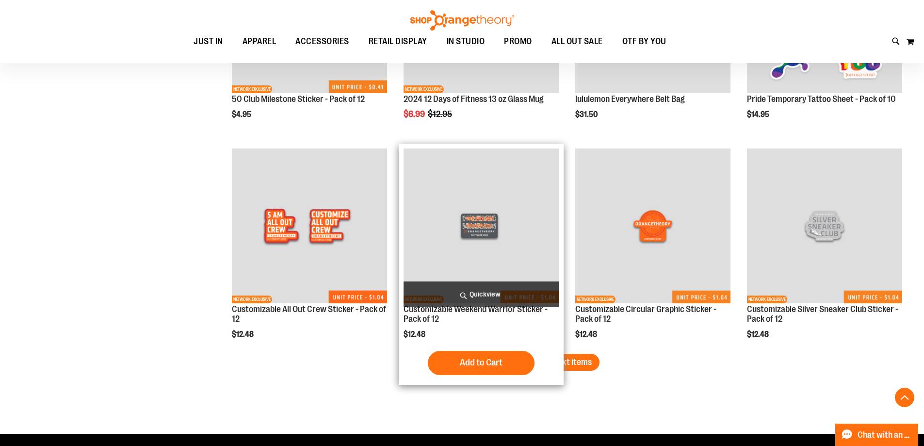
scroll to position [1785, 0]
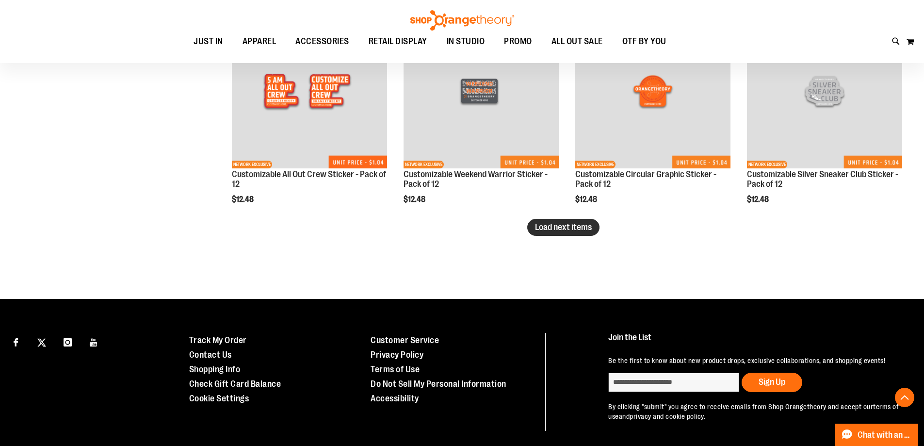
click at [566, 225] on span "Load next items" at bounding box center [563, 227] width 57 height 10
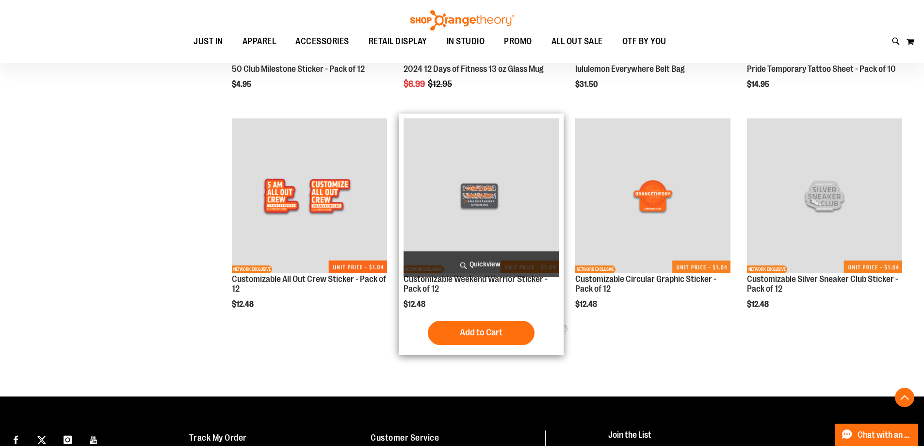
scroll to position [1542, 0]
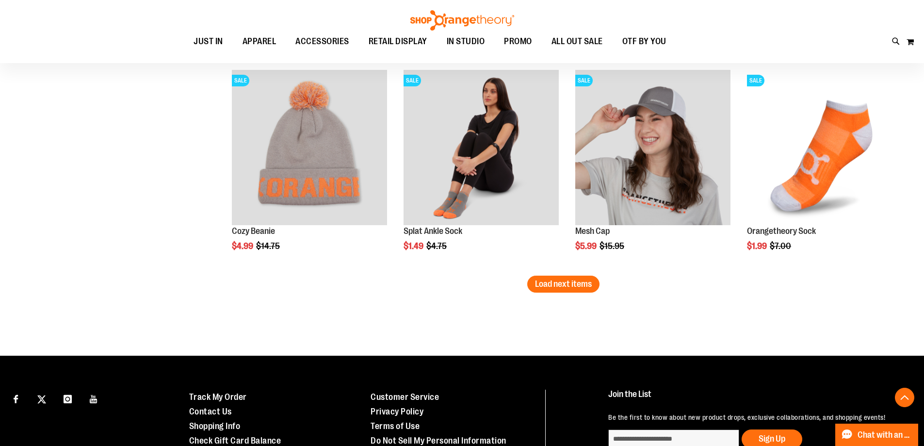
scroll to position [2415, 0]
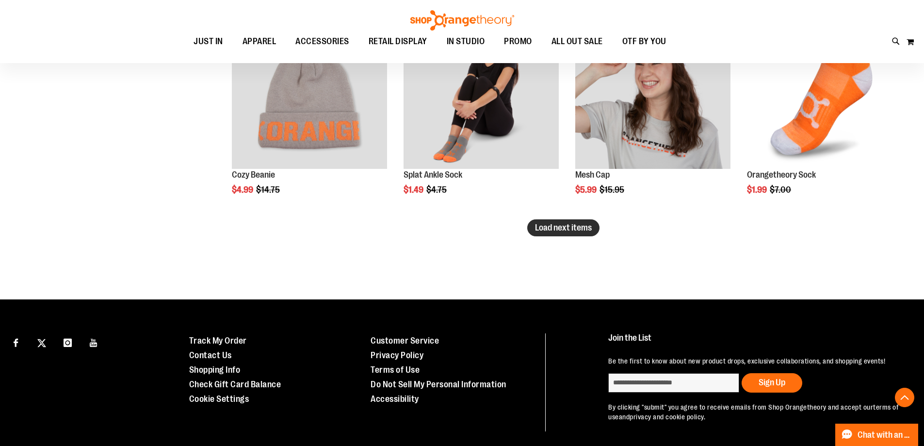
click at [570, 229] on span "Load next items" at bounding box center [563, 228] width 57 height 10
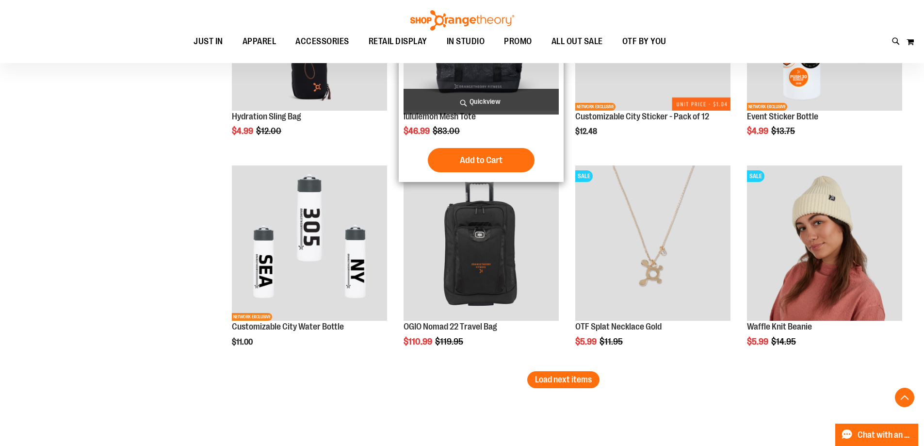
scroll to position [2901, 0]
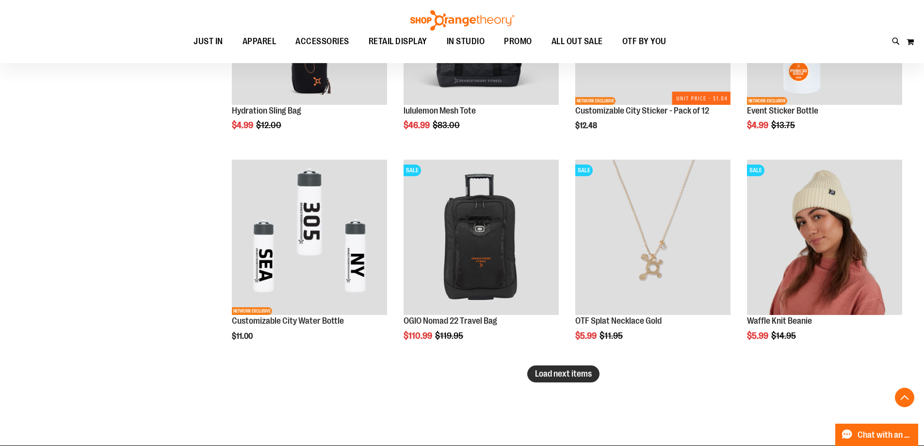
click at [560, 369] on span "Load next items" at bounding box center [563, 374] width 57 height 10
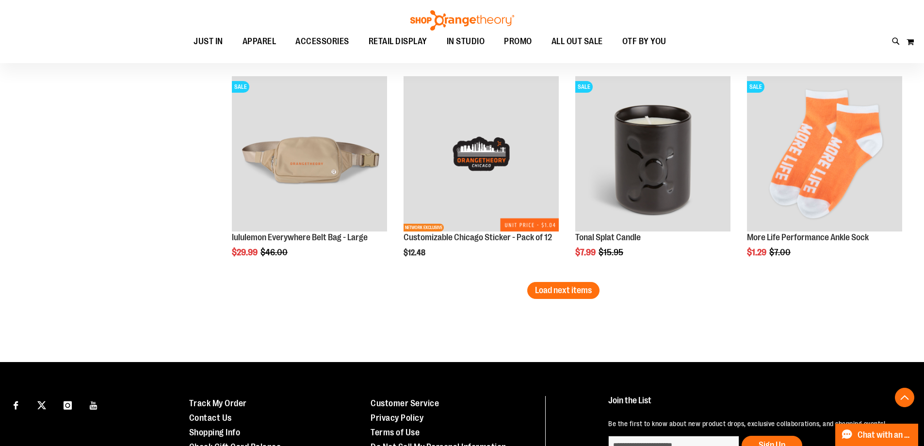
scroll to position [3628, 0]
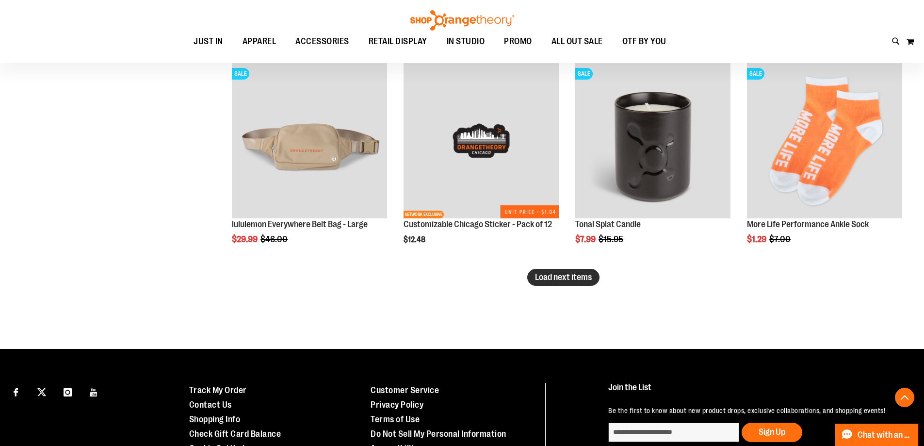
click at [563, 273] on span "Load next items" at bounding box center [563, 277] width 57 height 10
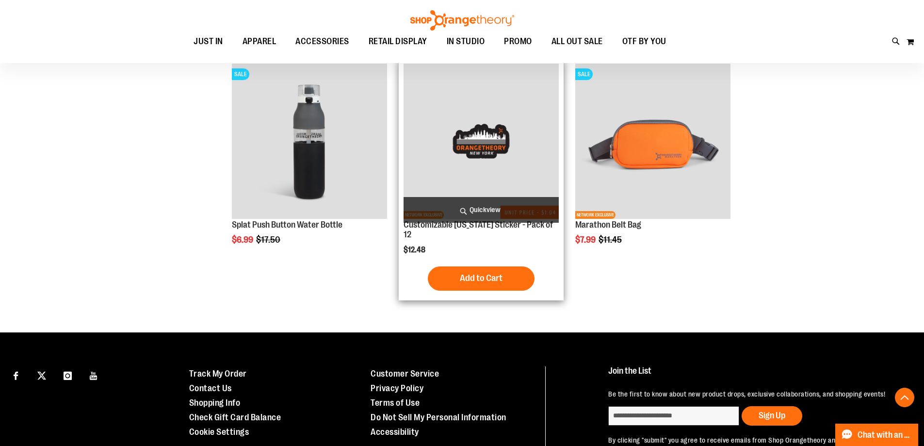
scroll to position [3920, 0]
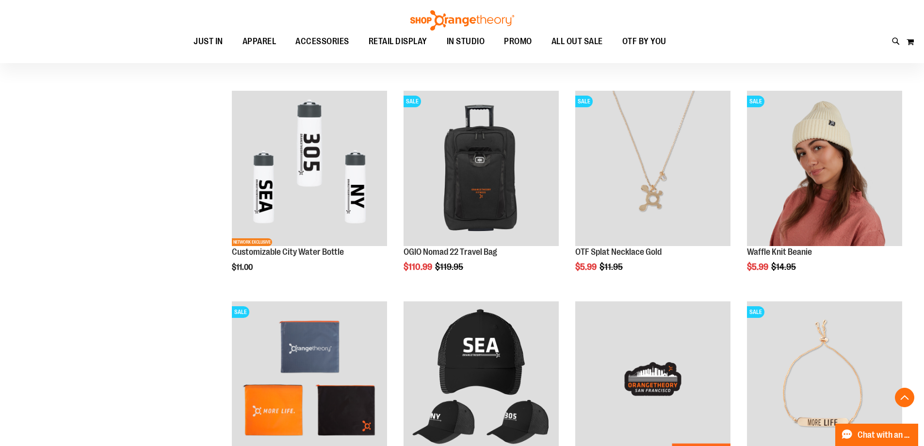
scroll to position [2755, 0]
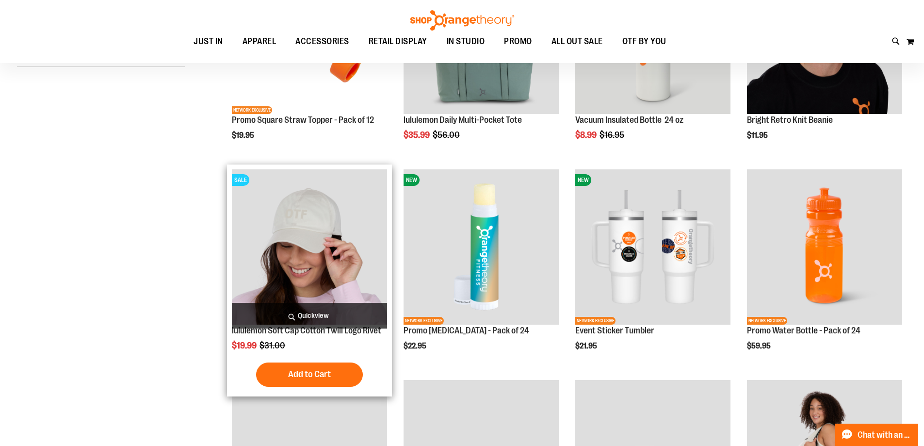
scroll to position [38, 0]
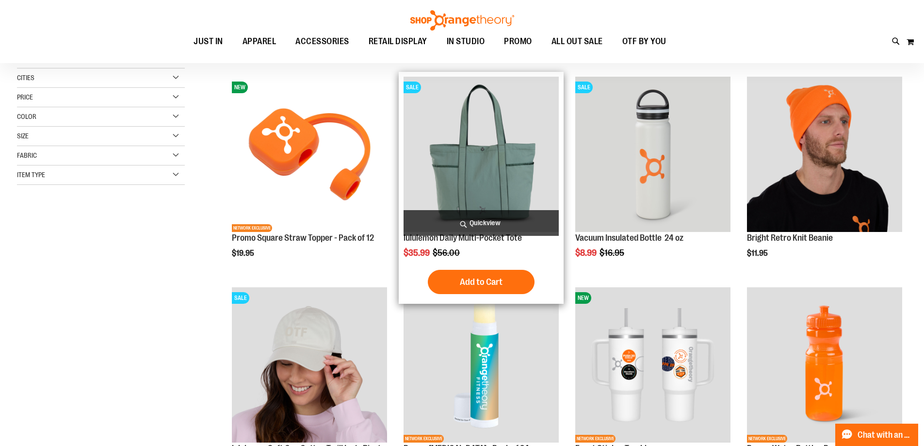
click at [427, 172] on img "product" at bounding box center [481, 154] width 155 height 155
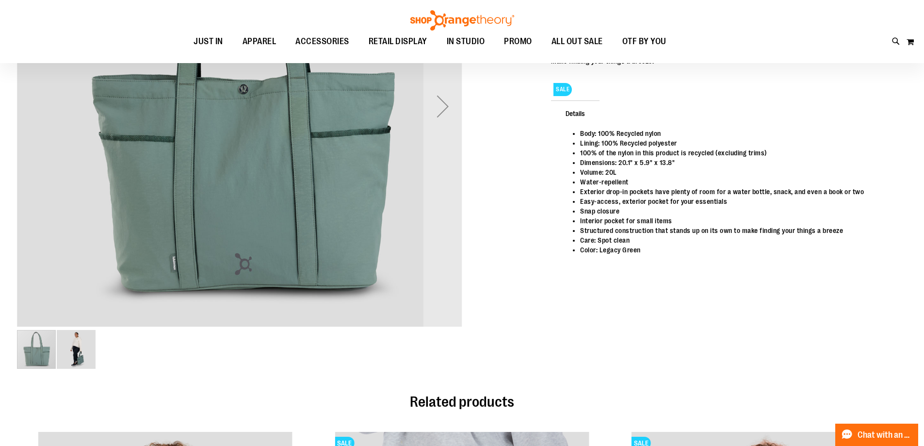
scroll to position [97, 0]
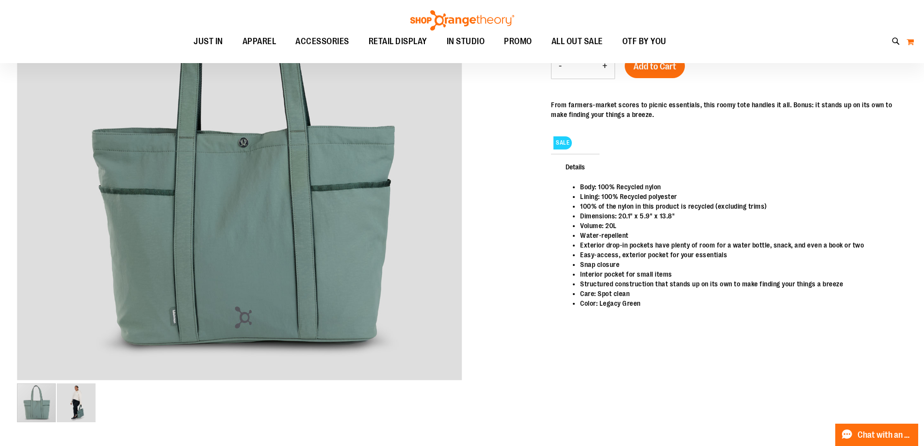
click at [913, 43] on button "My Cart 0" at bounding box center [910, 42] width 8 height 16
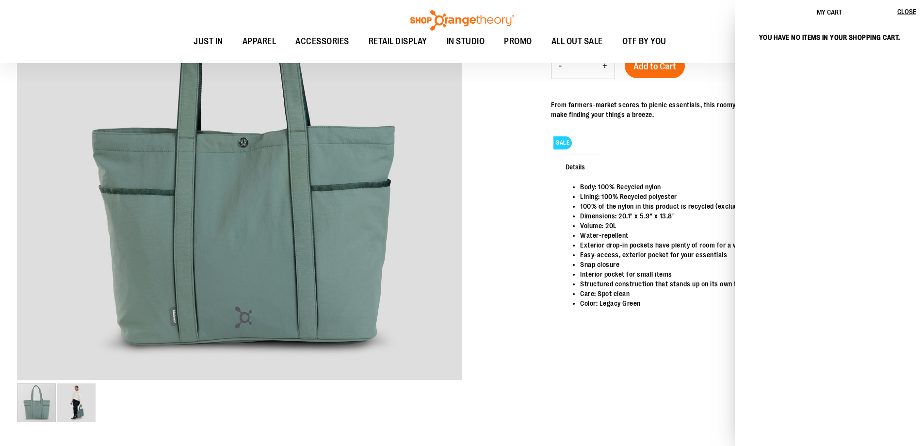
click at [4, 145] on main "lululemon Daily Multi-Pocket Tote Special Price $35.99 Regular Price $56.00 In …" at bounding box center [462, 375] width 924 height 886
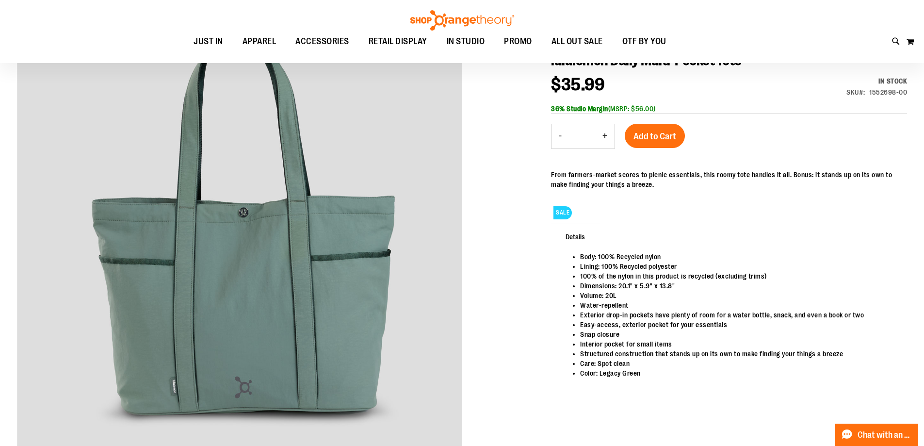
scroll to position [12, 0]
